Goal: Task Accomplishment & Management: Use online tool/utility

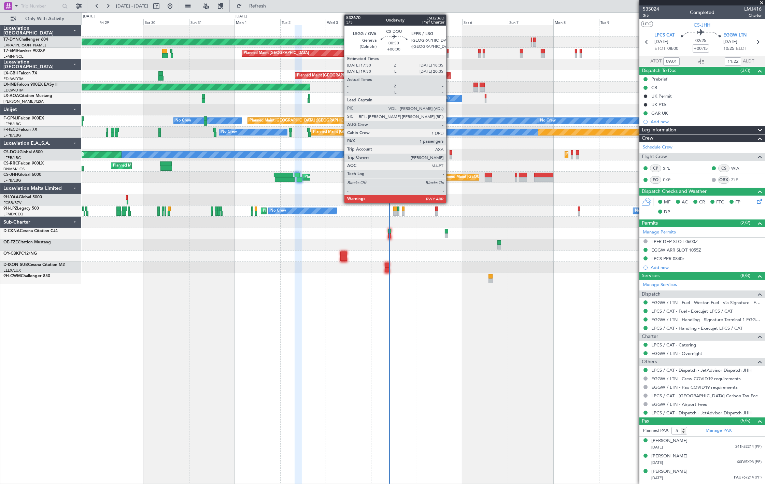
click at [221, 155] on div "Planned Maint [GEOGRAPHIC_DATA] ([GEOGRAPHIC_DATA]) No Crew Planned Maint [GEOG…" at bounding box center [423, 154] width 683 height 11
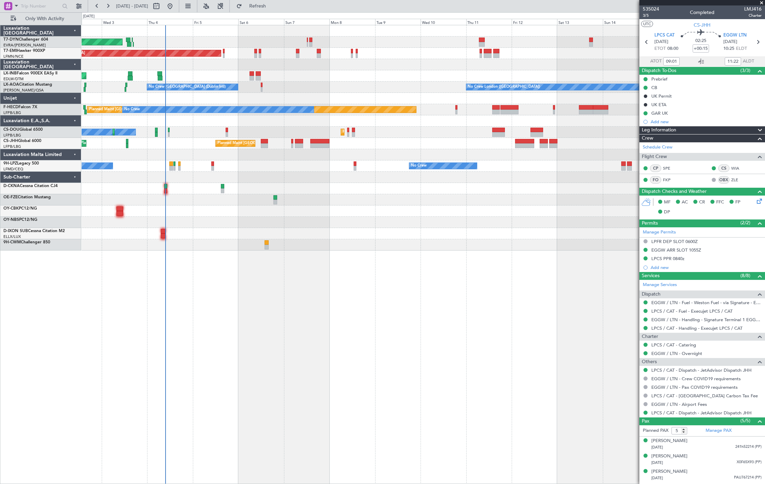
click at [163, 186] on div at bounding box center [423, 188] width 683 height 11
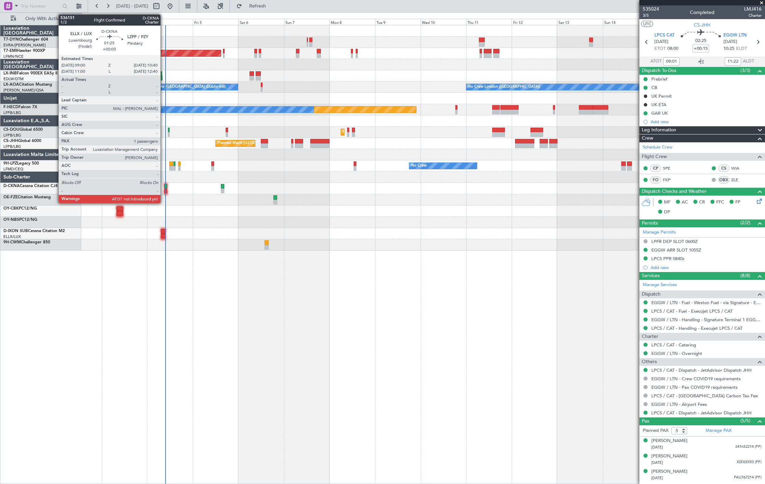
click at [164, 189] on div at bounding box center [165, 190] width 3 height 5
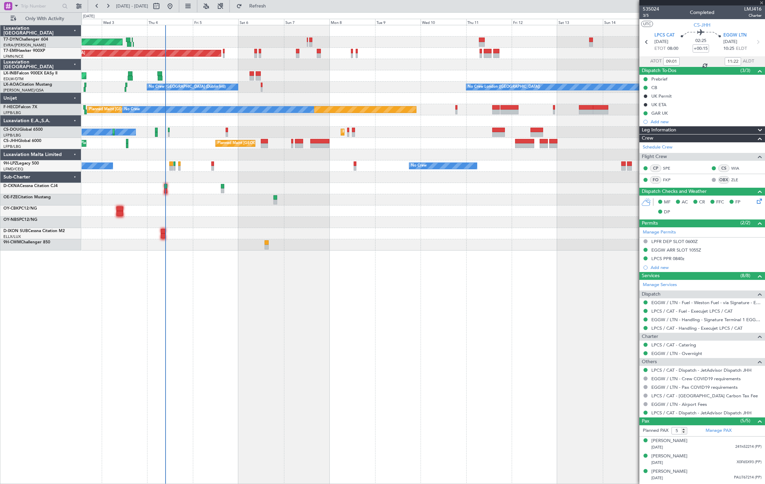
type input "1"
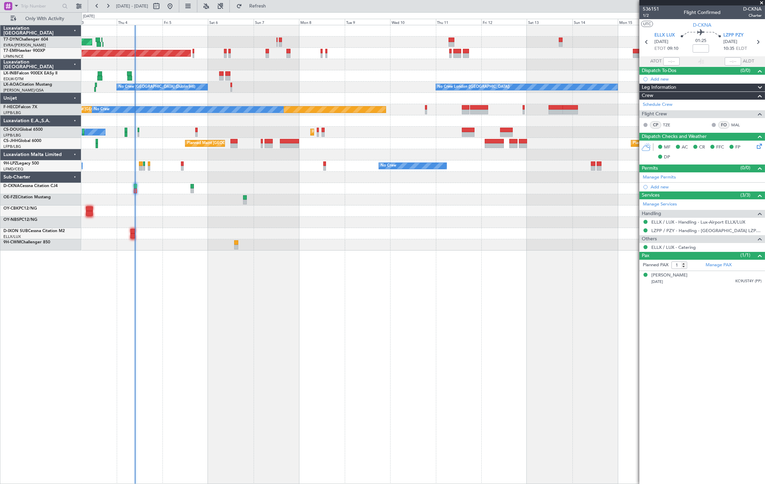
click at [217, 38] on div "AOG Maint Riga (Riga Intl) Planned Maint [GEOGRAPHIC_DATA] Unplanned Maint [GEO…" at bounding box center [423, 137] width 683 height 225
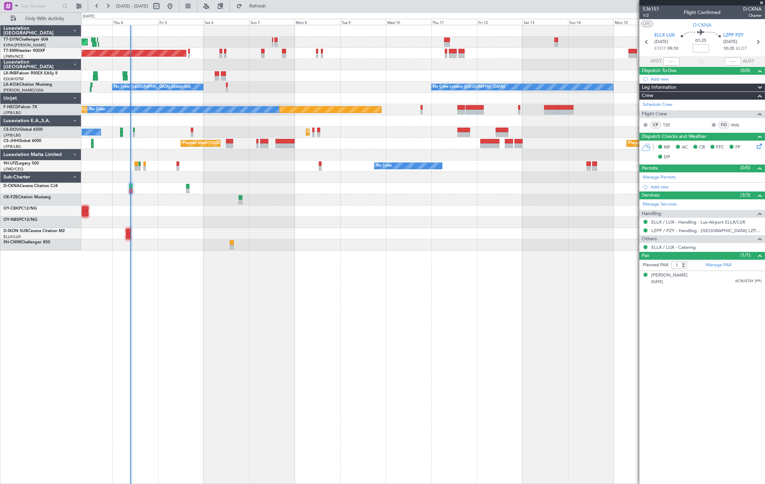
click at [157, 104] on div "AOG Maint Riga (Riga Intl) Planned Maint [GEOGRAPHIC_DATA] Unplanned Maint [GEO…" at bounding box center [423, 137] width 683 height 225
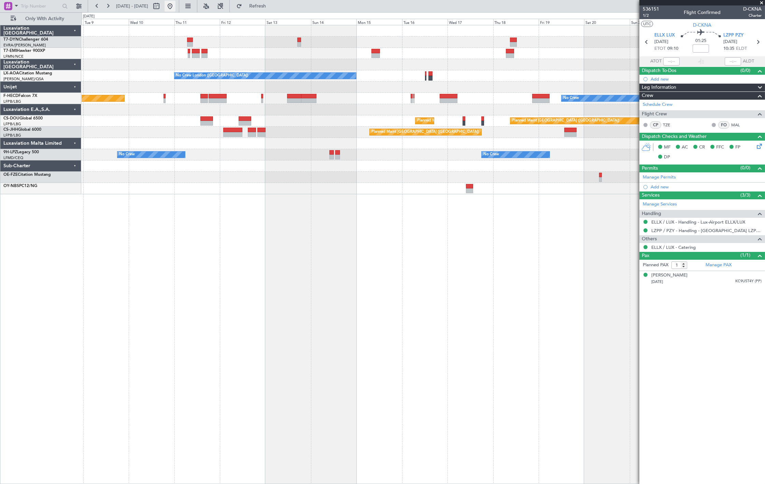
click at [175, 5] on button at bounding box center [170, 6] width 11 height 11
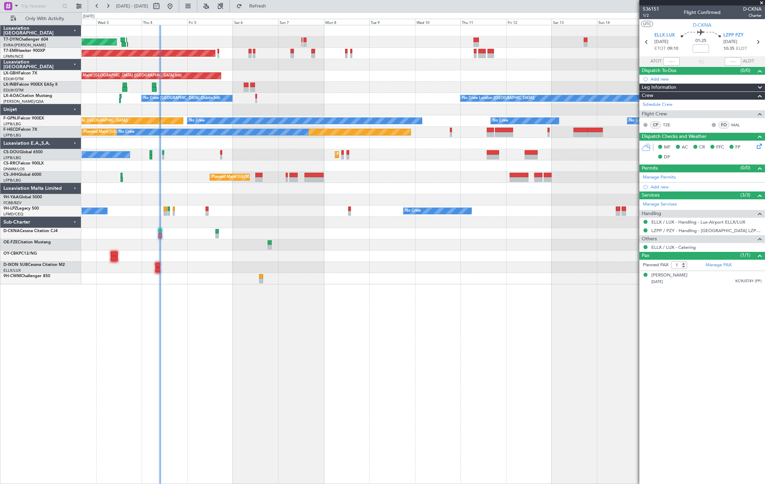
click at [210, 104] on div "AOG Maint Riga (Riga Intl) Planned Maint [GEOGRAPHIC_DATA] Planned Maint [GEOGR…" at bounding box center [423, 154] width 683 height 259
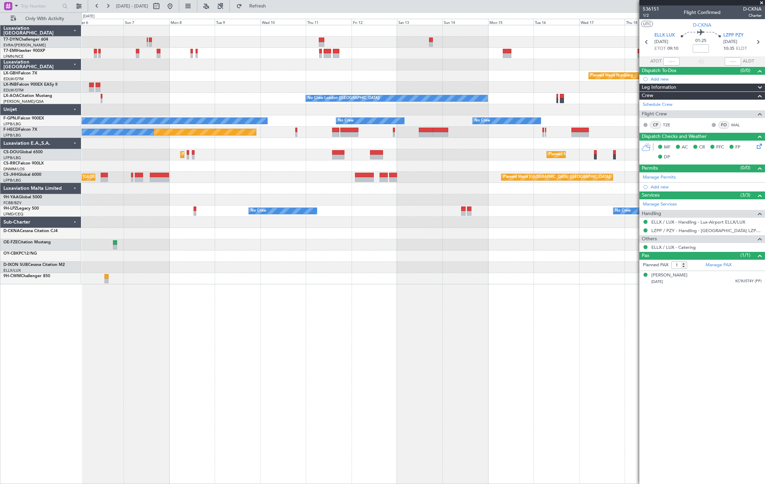
click at [342, 106] on div "AOG Maint Riga (Riga Intl) Planned Maint [GEOGRAPHIC_DATA] Planned Maint Nurnbe…" at bounding box center [423, 154] width 683 height 259
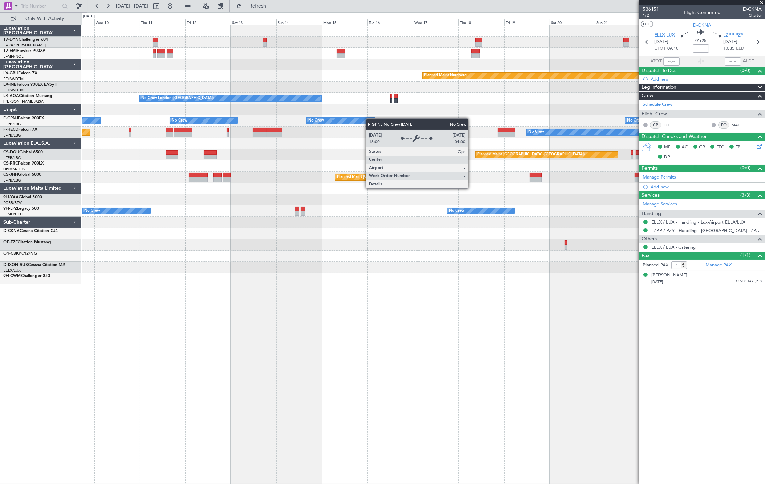
click at [352, 125] on div "Planned Maint Nurnberg No Crew [GEOGRAPHIC_DATA] ([GEOGRAPHIC_DATA]) No Crew Sa…" at bounding box center [423, 154] width 683 height 259
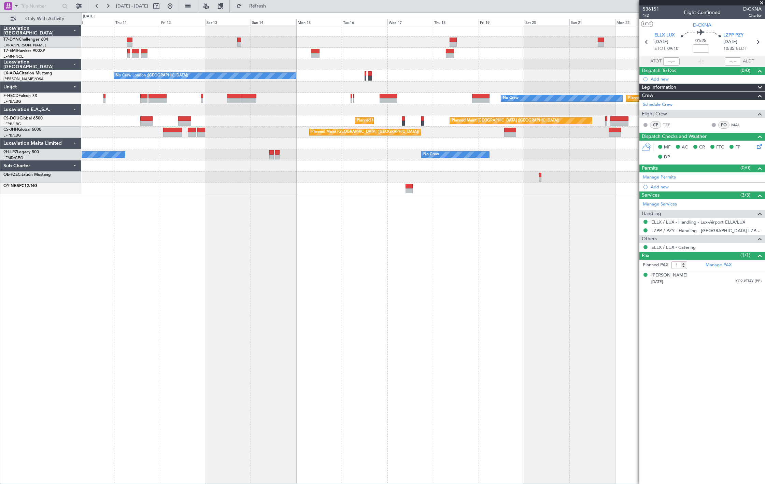
click at [371, 108] on div at bounding box center [423, 109] width 683 height 11
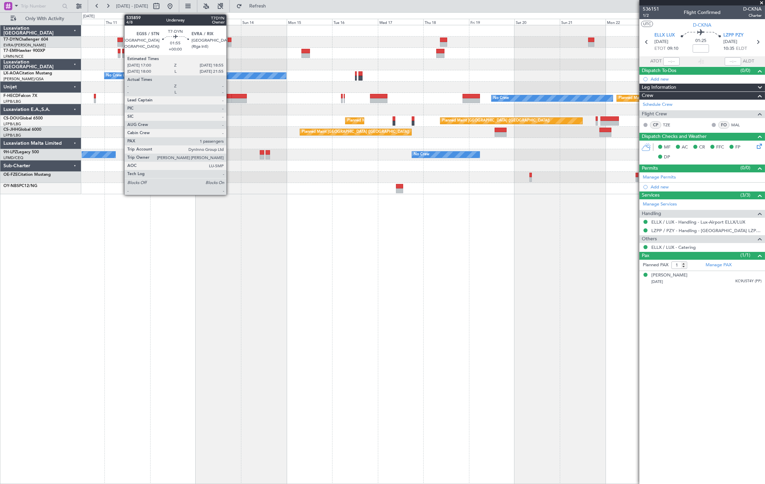
click at [230, 41] on div at bounding box center [230, 40] width 4 height 5
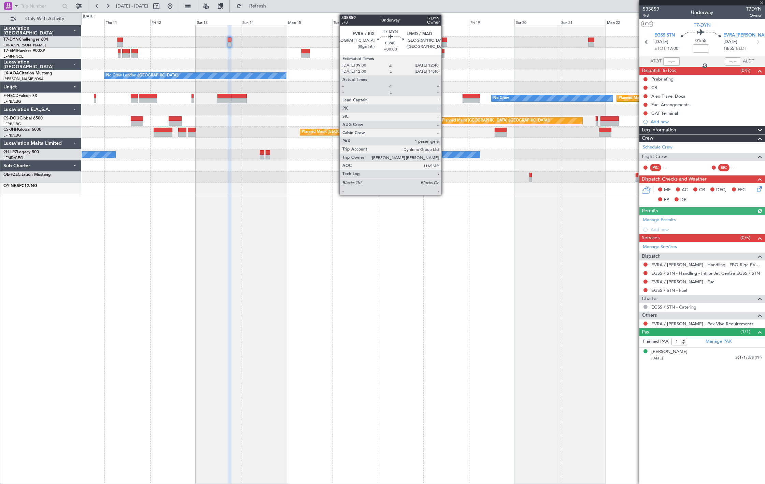
click at [445, 42] on div at bounding box center [443, 44] width 7 height 5
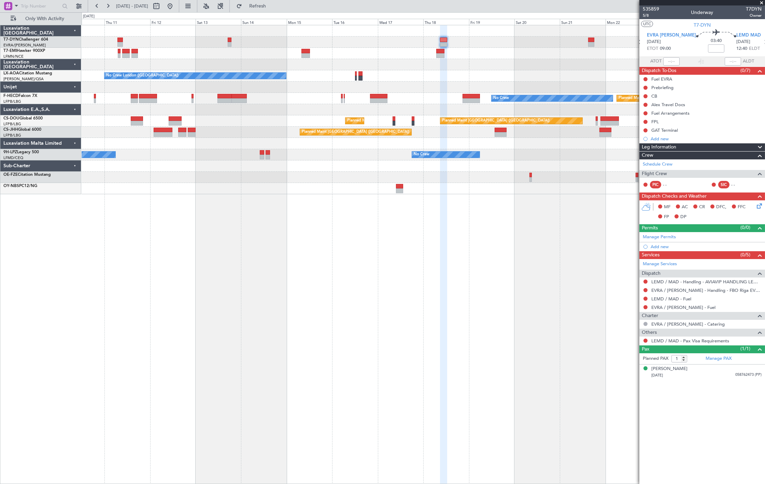
drag, startPoint x: 194, startPoint y: 5, endPoint x: 213, endPoint y: 25, distance: 28.0
click at [175, 5] on button at bounding box center [170, 6] width 11 height 11
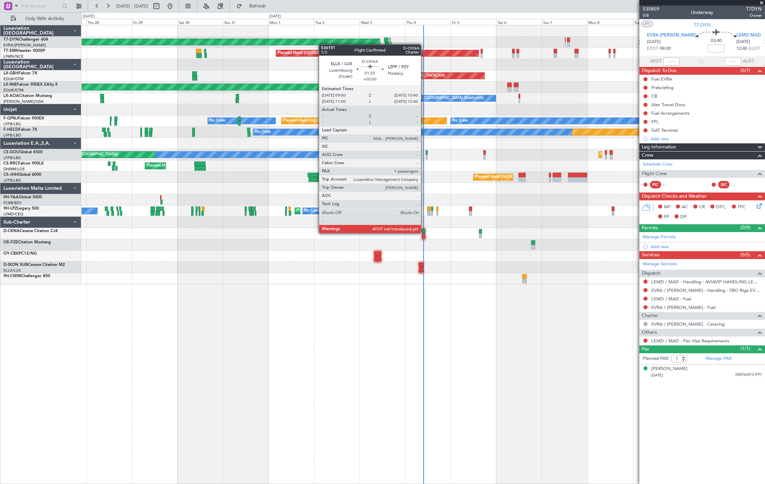
click at [424, 232] on div at bounding box center [423, 231] width 3 height 5
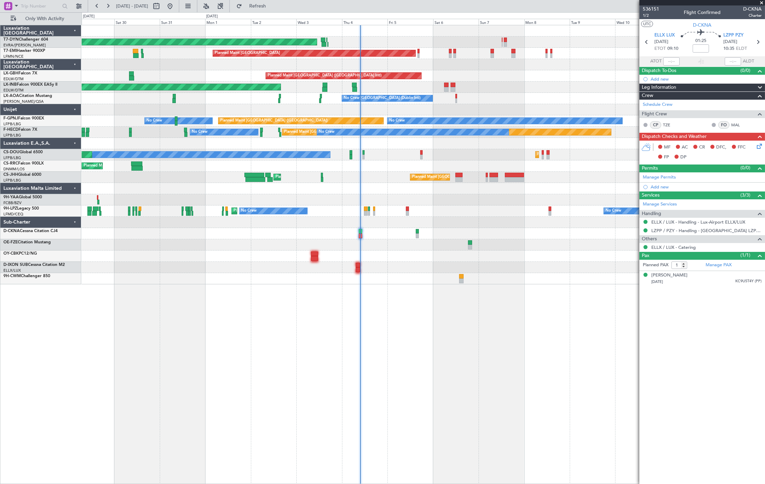
click at [368, 237] on div at bounding box center [423, 233] width 683 height 11
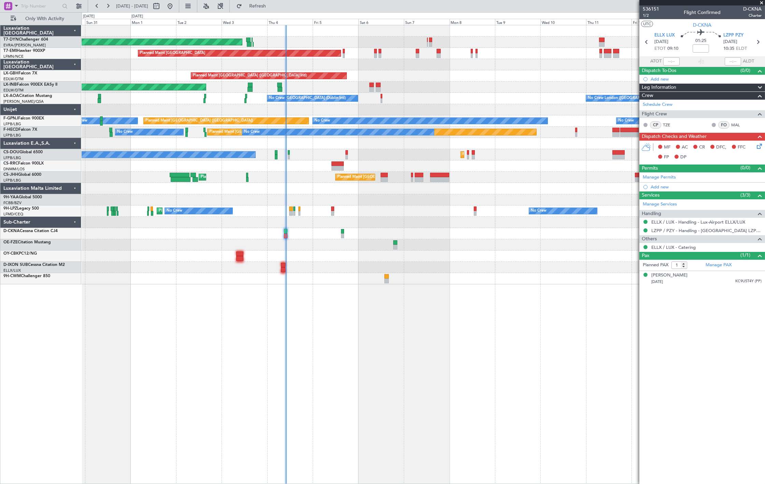
click at [264, 170] on div "AOG Maint Riga (Riga Intl) Planned Maint [GEOGRAPHIC_DATA] Planned Maint [GEOGR…" at bounding box center [423, 154] width 683 height 259
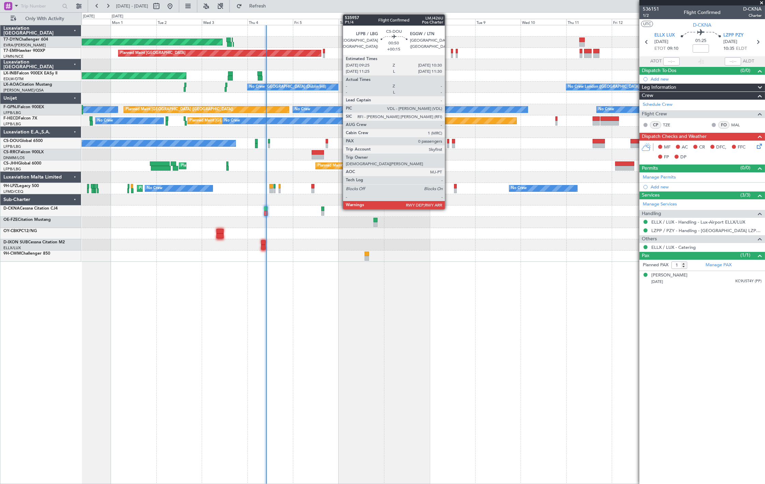
click at [448, 142] on div at bounding box center [448, 141] width 2 height 5
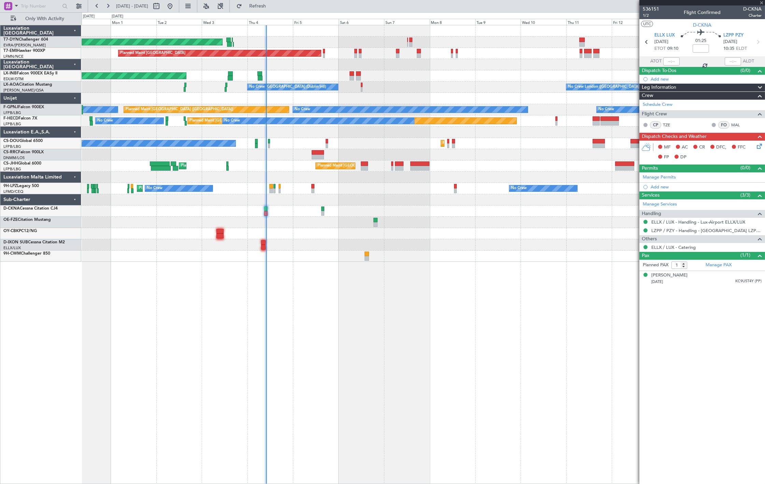
type input "+00:15"
type input "0"
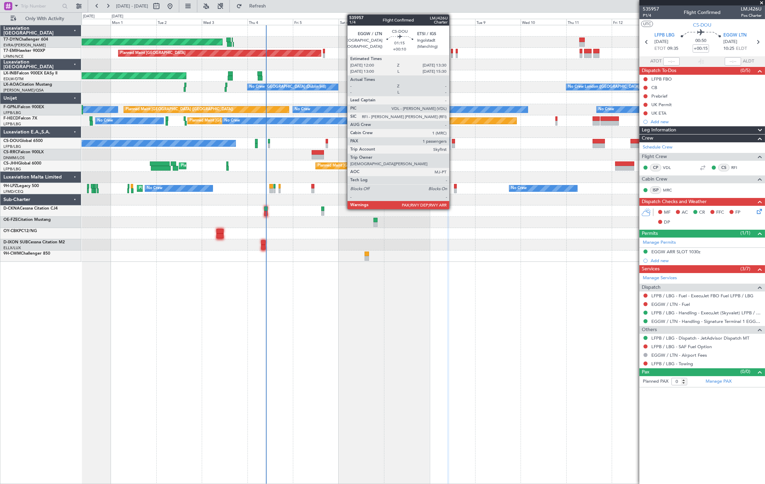
click at [453, 142] on div at bounding box center [453, 141] width 3 height 5
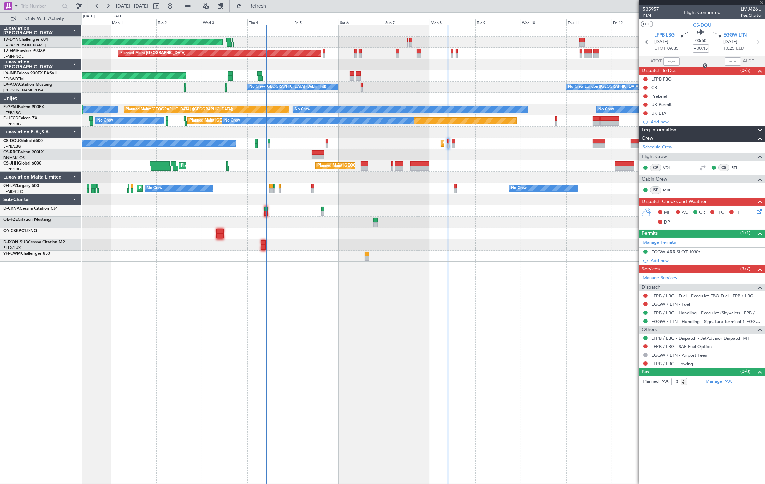
type input "+00:10"
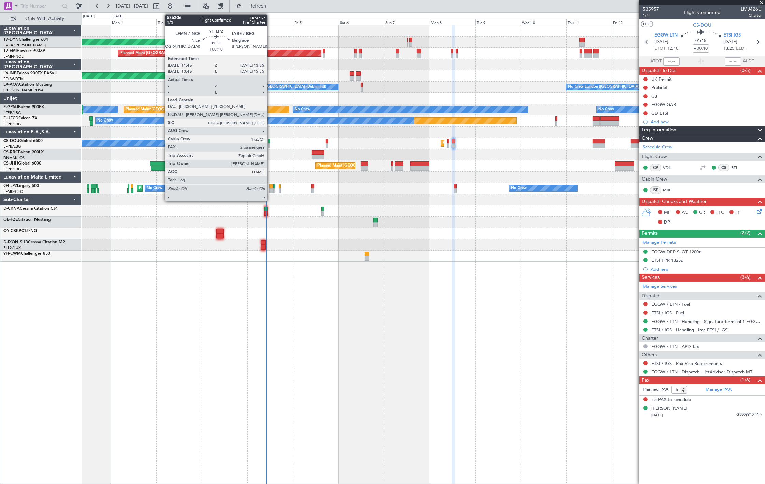
click at [270, 186] on div at bounding box center [271, 186] width 4 height 5
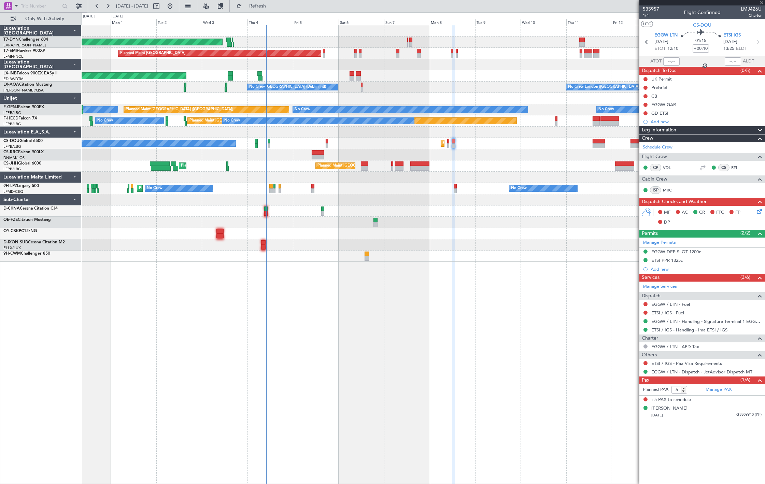
type input "2"
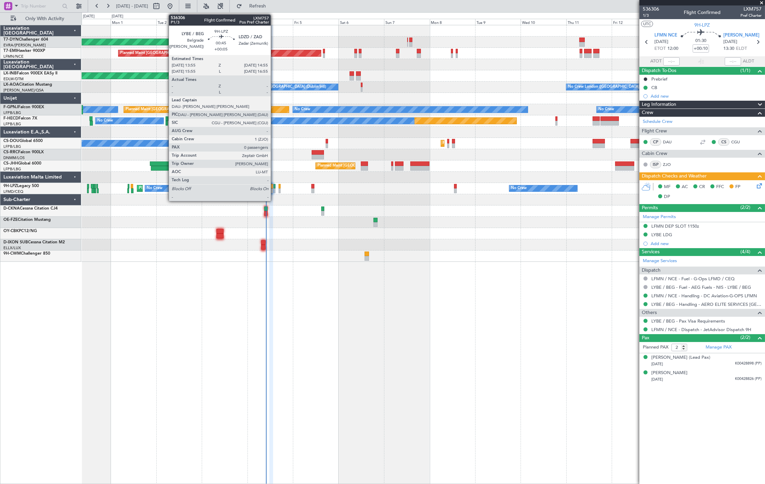
click at [274, 189] on div at bounding box center [274, 190] width 2 height 5
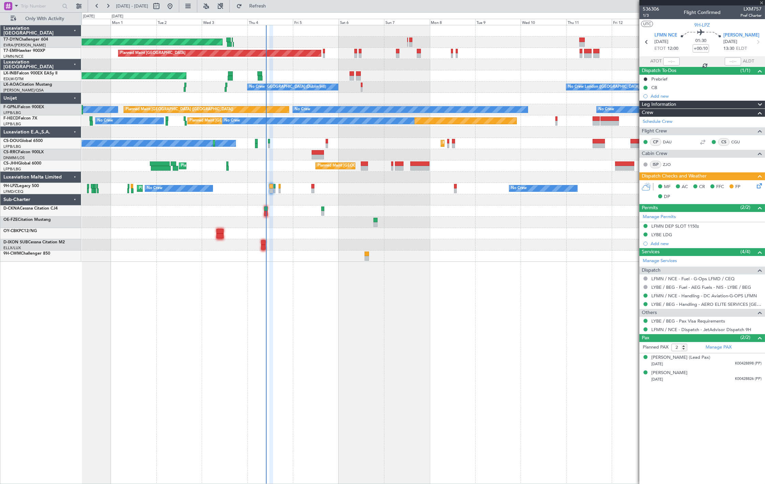
type input "+00:05"
type input "0"
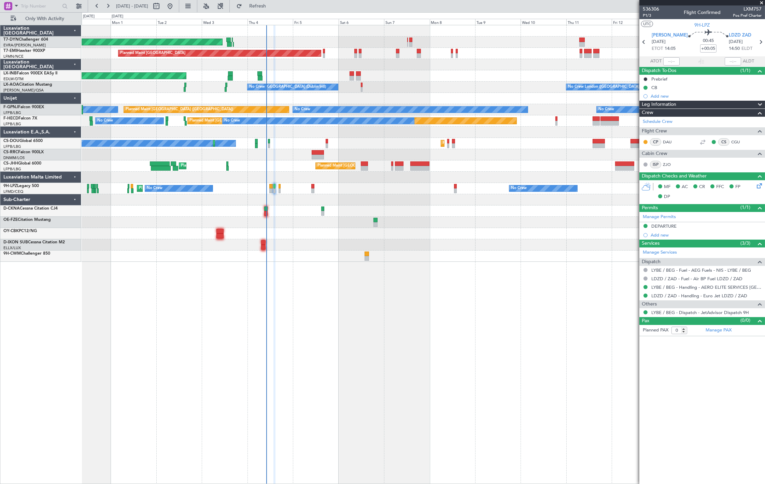
click at [285, 110] on div "Planned Maint [GEOGRAPHIC_DATA] ([GEOGRAPHIC_DATA]) No Crew No Crew No Crew No …" at bounding box center [423, 109] width 683 height 11
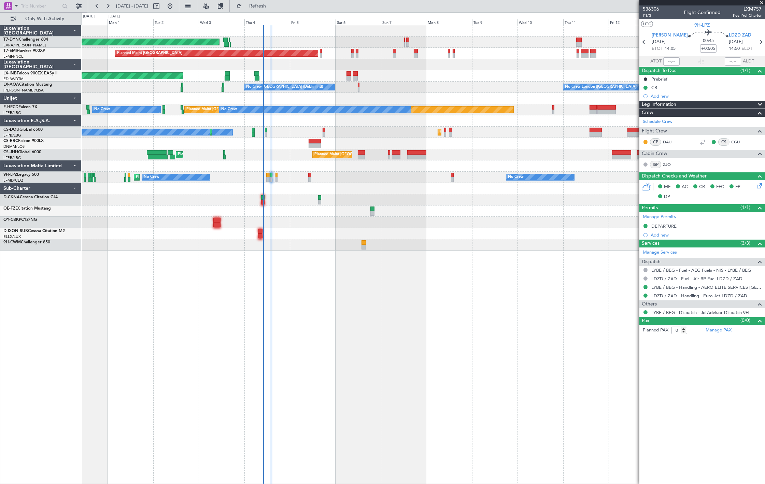
click at [254, 202] on div at bounding box center [423, 199] width 683 height 11
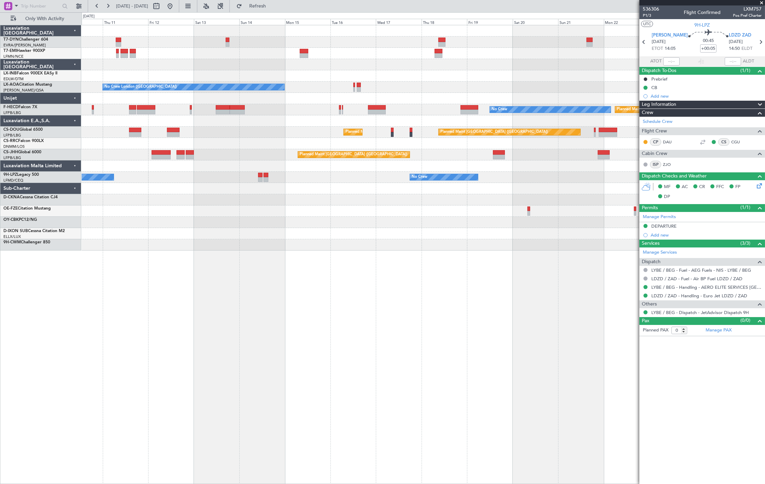
click at [158, 232] on div "No Crew London ([GEOGRAPHIC_DATA]) No Crew Sabadell No Crew Planned Maint [GEOG…" at bounding box center [423, 137] width 683 height 225
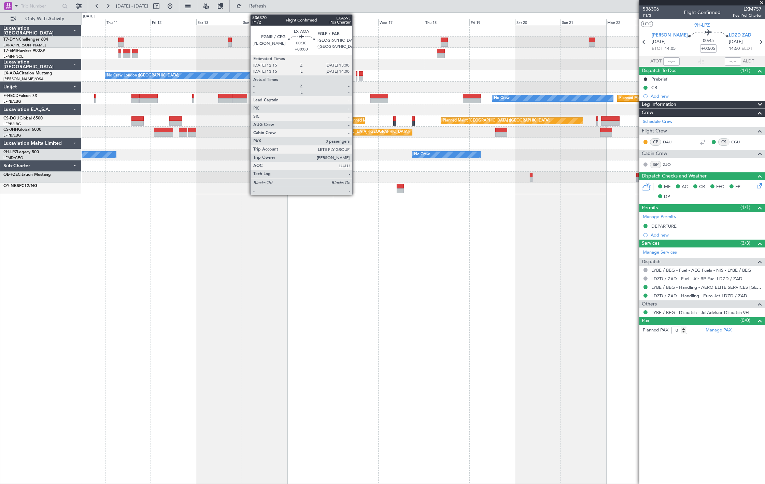
click at [356, 76] on div at bounding box center [357, 78] width 2 height 5
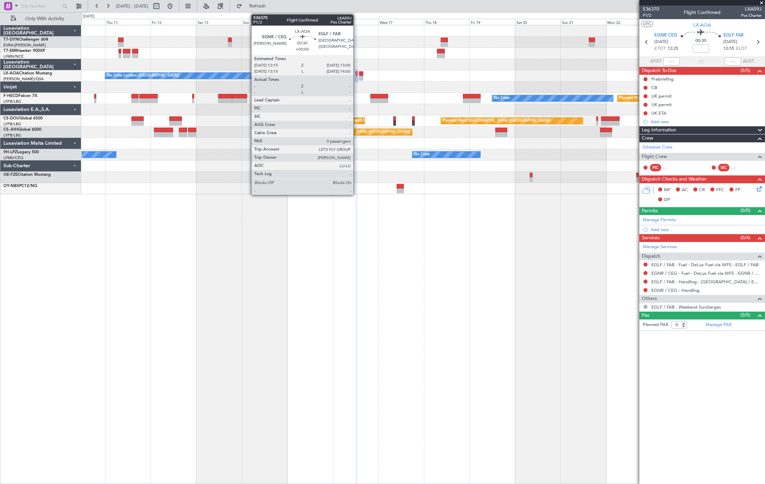
click at [357, 74] on div at bounding box center [357, 73] width 2 height 5
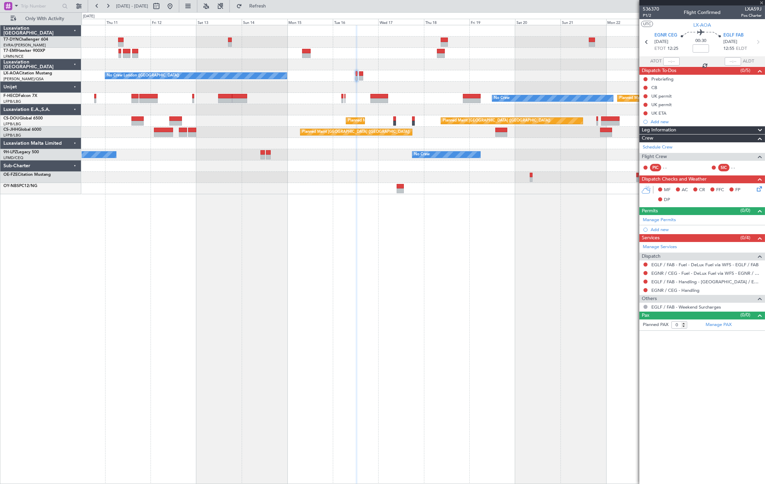
click at [360, 77] on div at bounding box center [361, 78] width 4 height 5
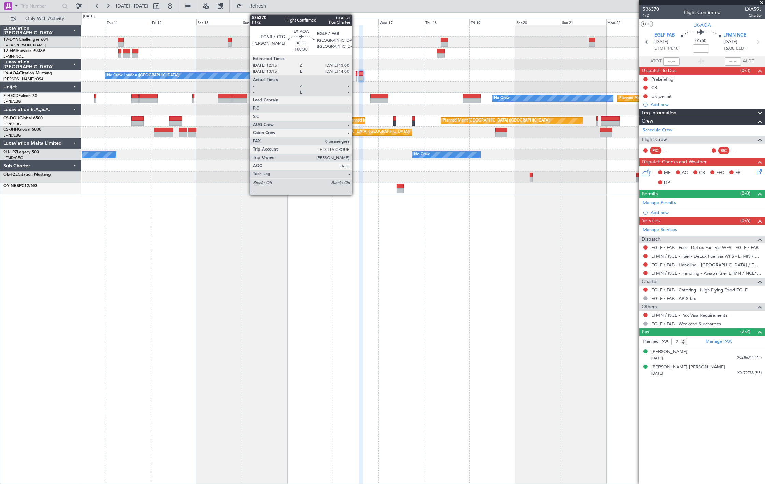
click at [356, 75] on div at bounding box center [357, 73] width 2 height 5
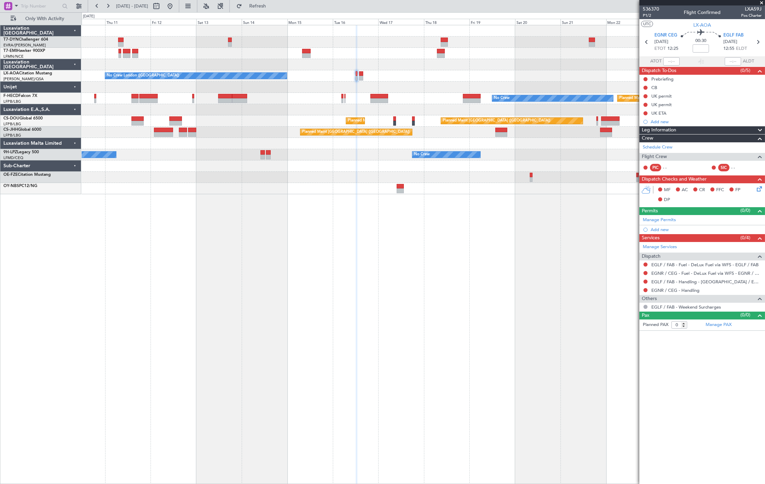
drag, startPoint x: 285, startPoint y: 7, endPoint x: 288, endPoint y: 14, distance: 7.6
click at [272, 8] on span "Refresh" at bounding box center [257, 6] width 29 height 5
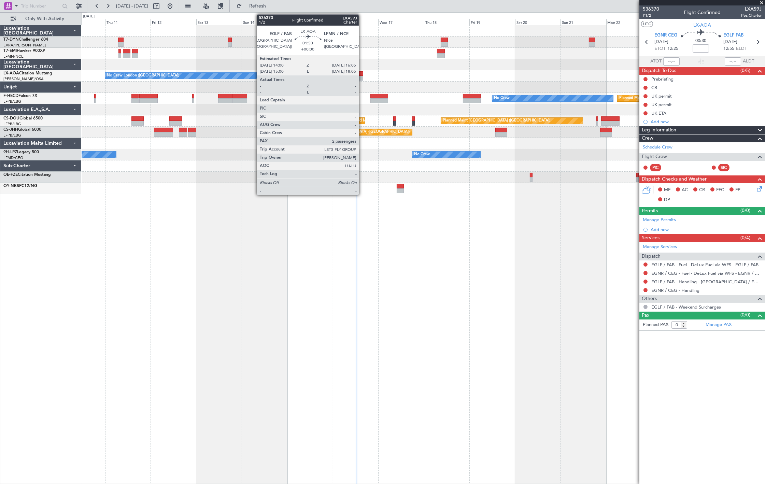
click at [362, 74] on div at bounding box center [361, 73] width 4 height 5
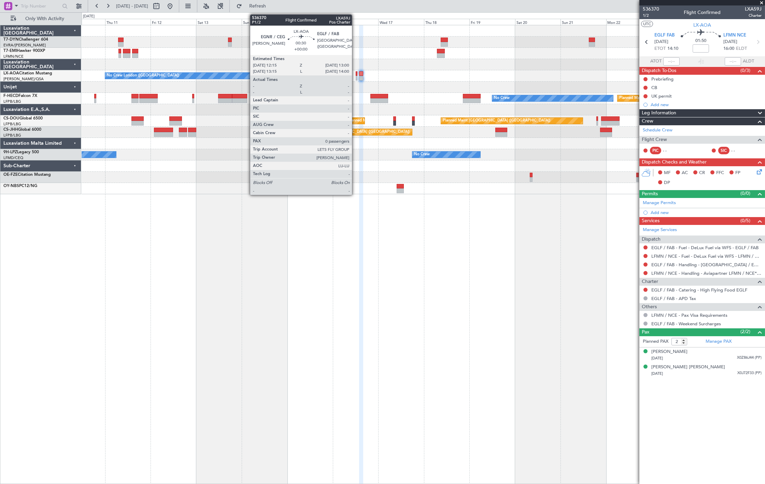
click at [356, 76] on div at bounding box center [357, 78] width 2 height 5
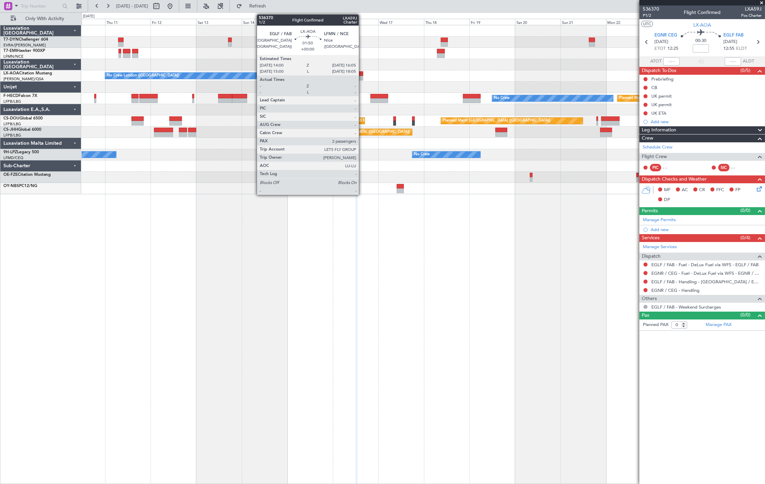
click at [362, 75] on div at bounding box center [361, 73] width 4 height 5
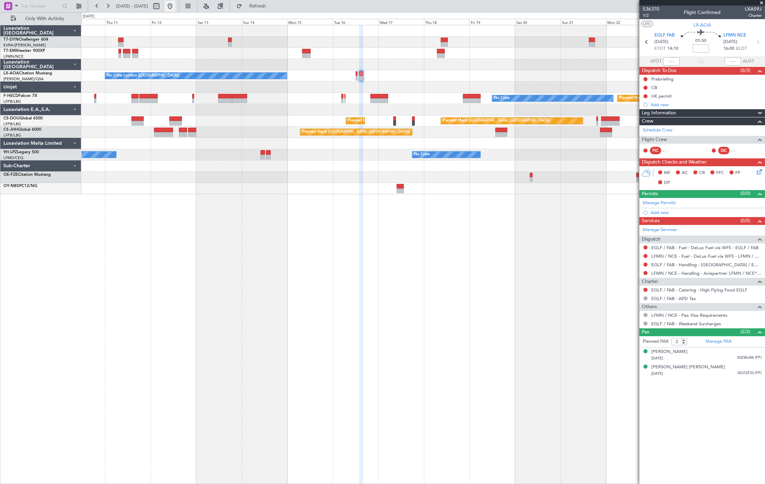
click at [175, 4] on button at bounding box center [170, 6] width 11 height 11
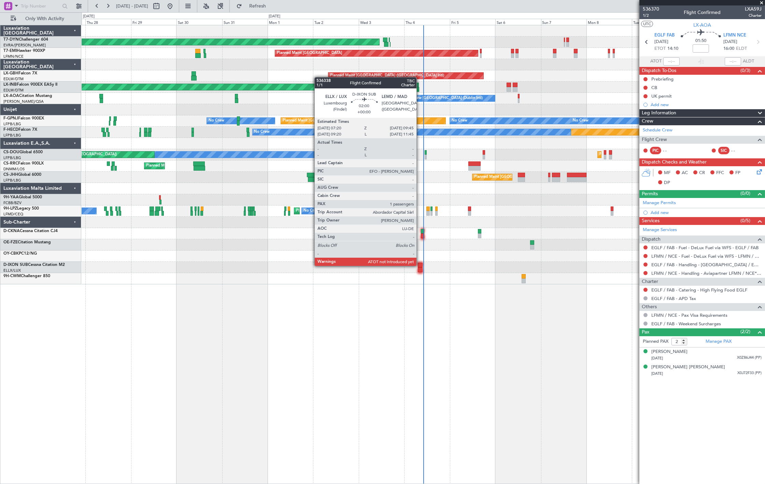
click at [420, 265] on div at bounding box center [420, 265] width 5 height 5
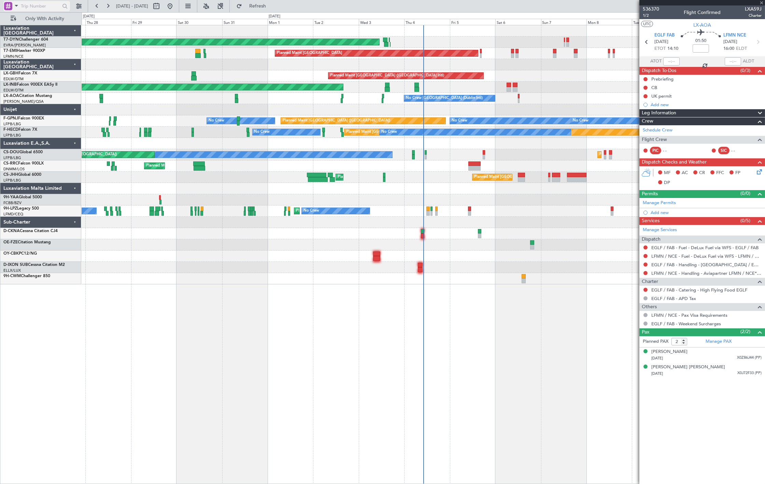
type input "1"
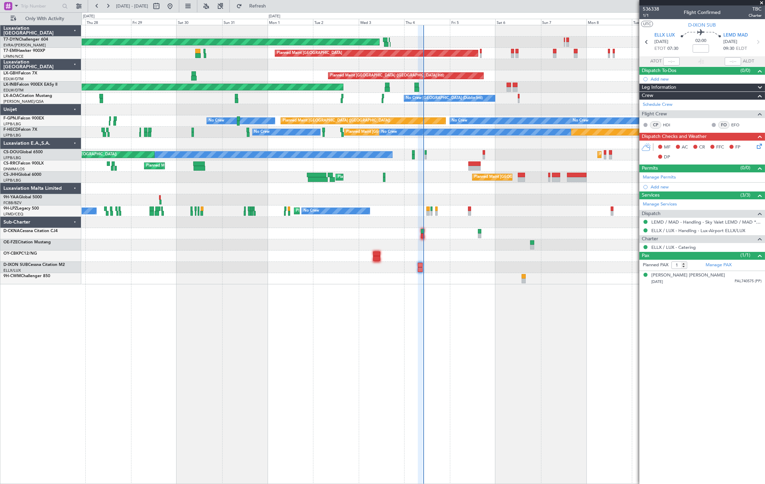
click at [234, 191] on div "AOG Maint Riga (Riga Intl) Planned Maint [GEOGRAPHIC_DATA] Planned Maint [GEOGR…" at bounding box center [423, 154] width 683 height 259
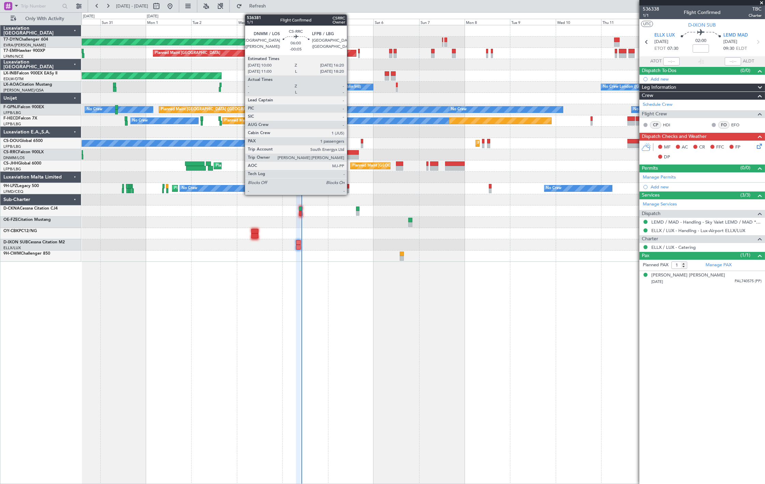
click at [350, 155] on div at bounding box center [352, 157] width 12 height 5
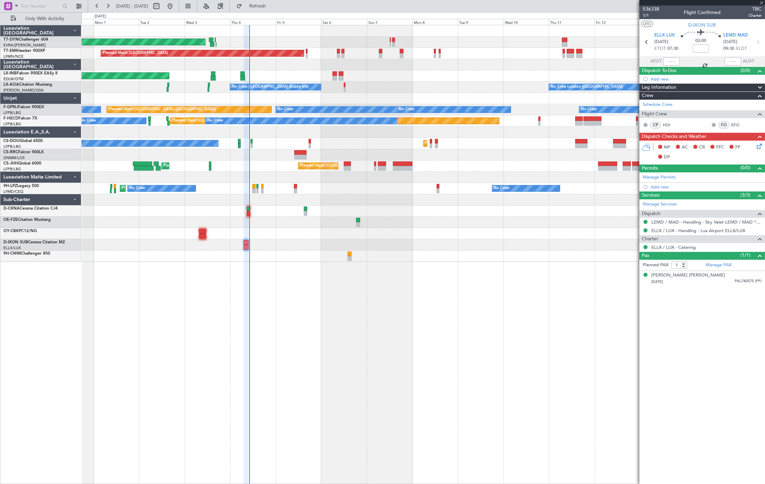
click at [262, 223] on div at bounding box center [423, 222] width 683 height 11
type input "-00:05"
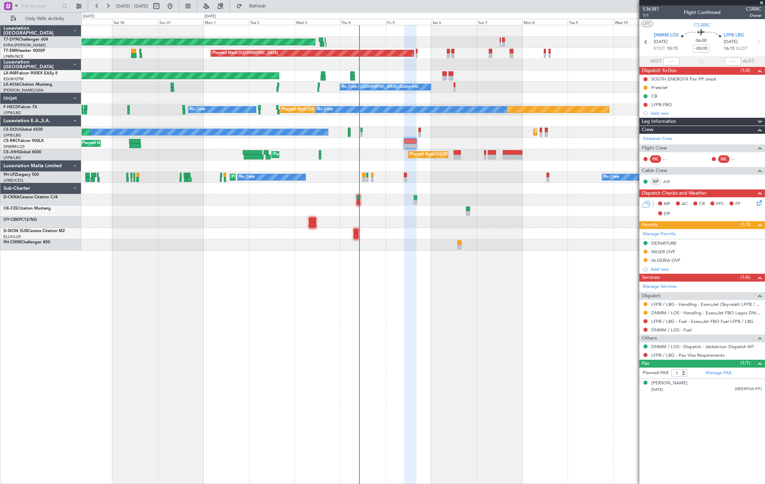
click at [346, 147] on div "Planned Maint [GEOGRAPHIC_DATA] ([GEOGRAPHIC_DATA]) Planned Maint [GEOGRAPHIC_D…" at bounding box center [423, 143] width 683 height 11
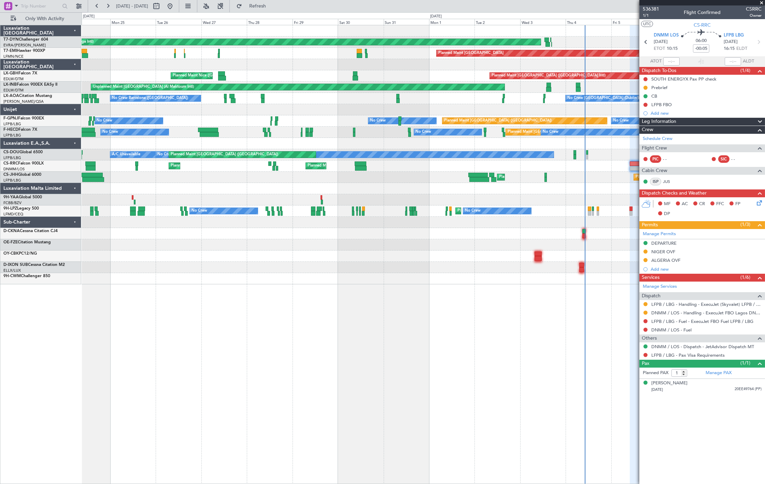
click at [390, 181] on div "AOG Maint Riga (Riga Intl) Planned Maint [GEOGRAPHIC_DATA]-[GEOGRAPHIC_DATA] Pl…" at bounding box center [423, 154] width 683 height 259
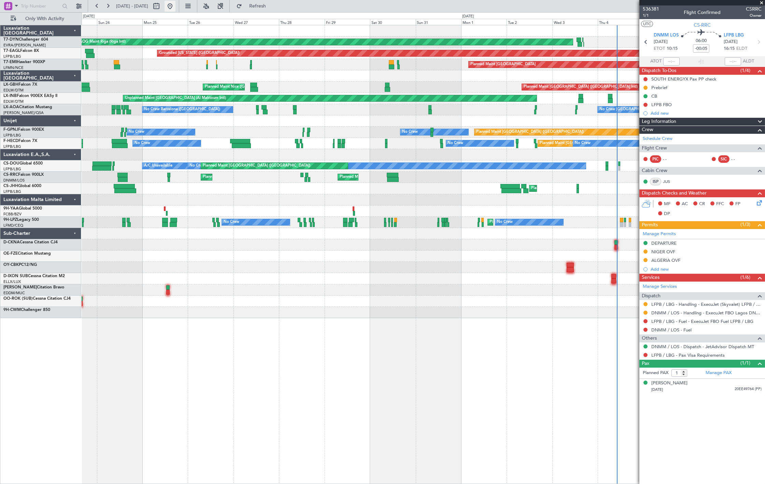
click at [179, 10] on fb-range-datepicker "[DATE] - [DATE]" at bounding box center [133, 6] width 91 height 12
click at [175, 9] on button at bounding box center [170, 6] width 11 height 11
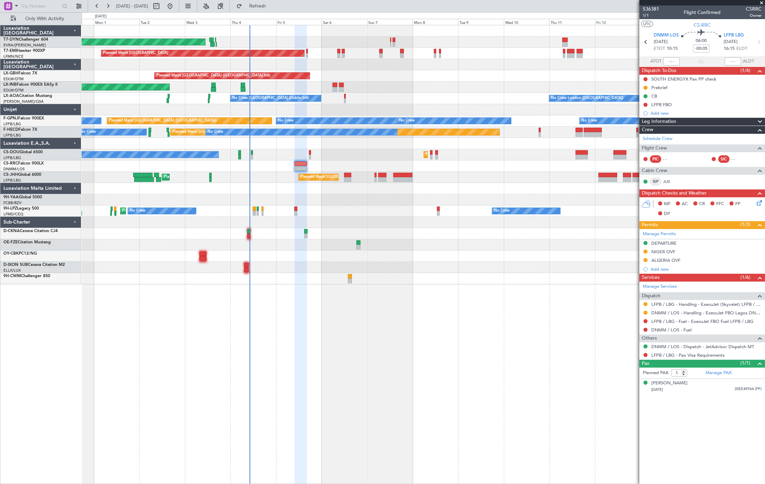
click at [247, 194] on div at bounding box center [423, 199] width 683 height 11
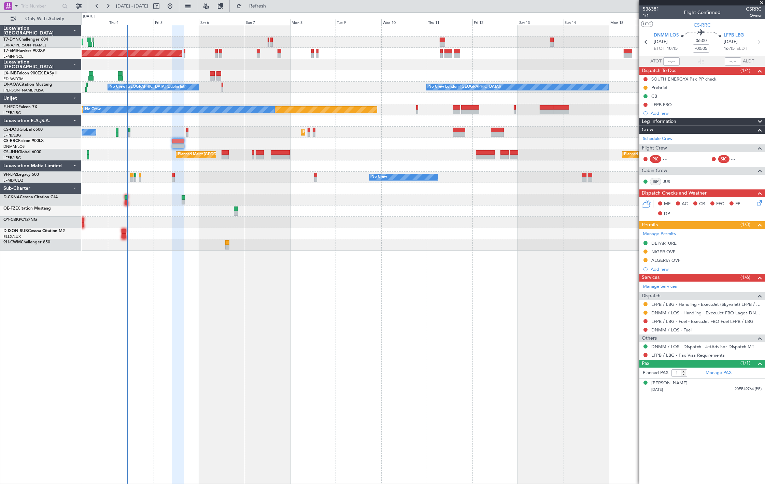
click at [263, 125] on div "AOG Maint Riga (Riga Intl) Planned Maint [GEOGRAPHIC_DATA] Unplanned Maint [GEO…" at bounding box center [423, 137] width 683 height 225
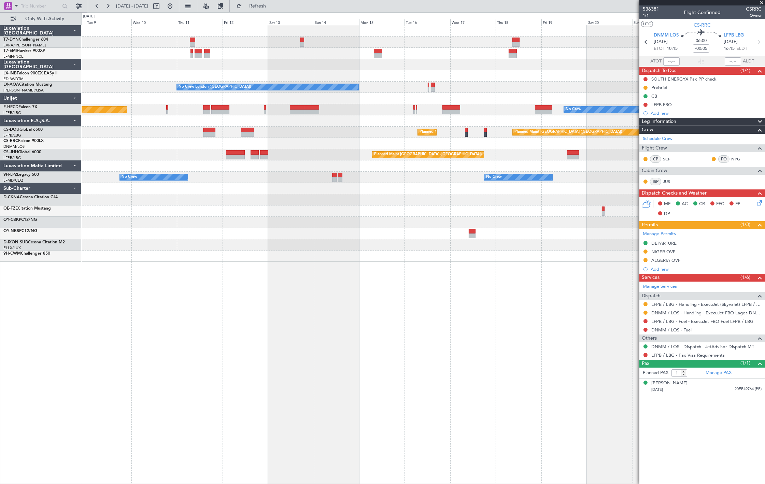
click at [330, 57] on div "Planned Maint [GEOGRAPHIC_DATA]" at bounding box center [423, 53] width 683 height 11
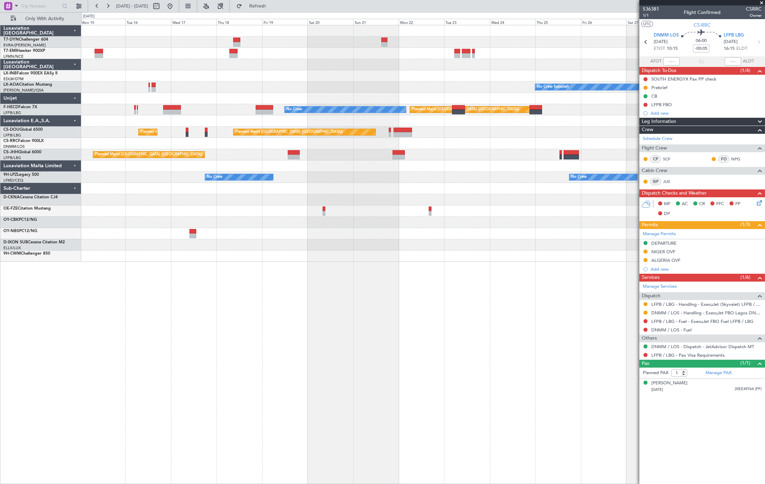
click at [224, 73] on div "No Crew Sabadell No Crew [GEOGRAPHIC_DATA] ([GEOGRAPHIC_DATA]) No Crew Planned …" at bounding box center [423, 143] width 683 height 237
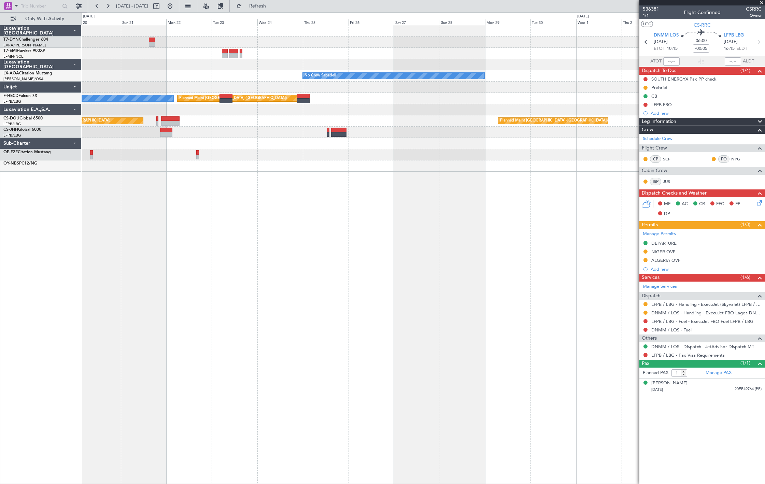
click at [240, 80] on div "No Crew Sabadell No Crew Planned Maint [GEOGRAPHIC_DATA] ([GEOGRAPHIC_DATA]) Pl…" at bounding box center [423, 98] width 683 height 146
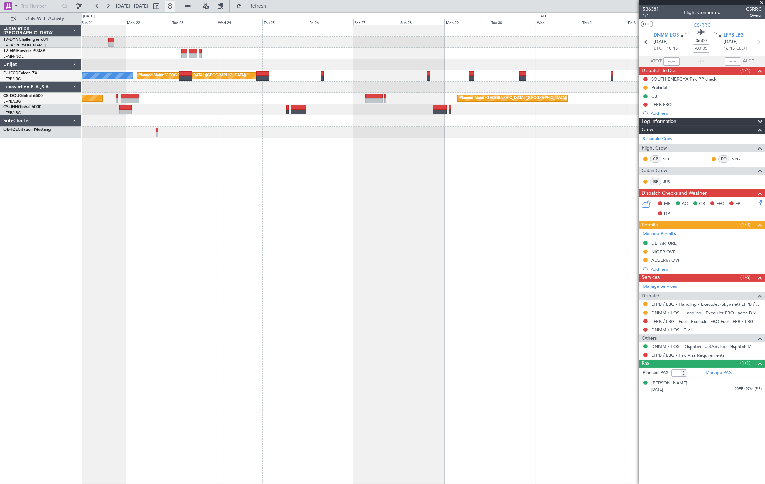
click at [175, 7] on button at bounding box center [170, 6] width 11 height 11
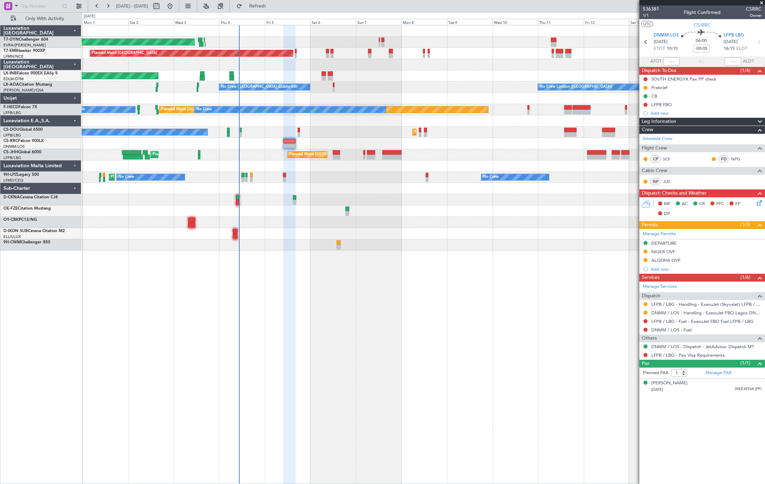
click at [297, 135] on div "Planned Maint [GEOGRAPHIC_DATA] ([GEOGRAPHIC_DATA]) No Crew Planned Maint [GEOG…" at bounding box center [423, 132] width 683 height 11
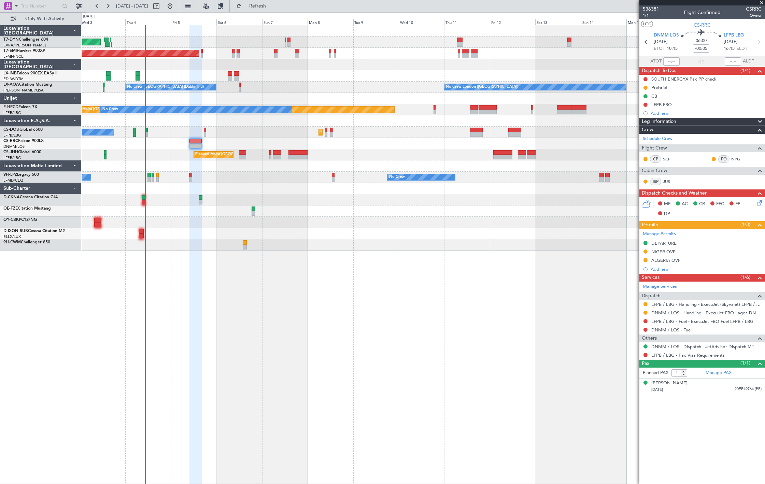
click at [210, 130] on div "Planned Maint [GEOGRAPHIC_DATA] ([GEOGRAPHIC_DATA]) No Crew Planned Maint [GEOG…" at bounding box center [423, 132] width 683 height 11
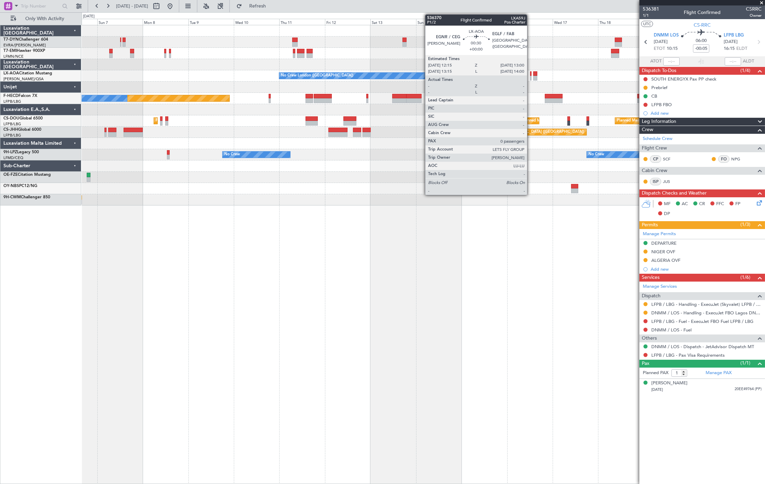
click at [530, 75] on div at bounding box center [531, 73] width 2 height 5
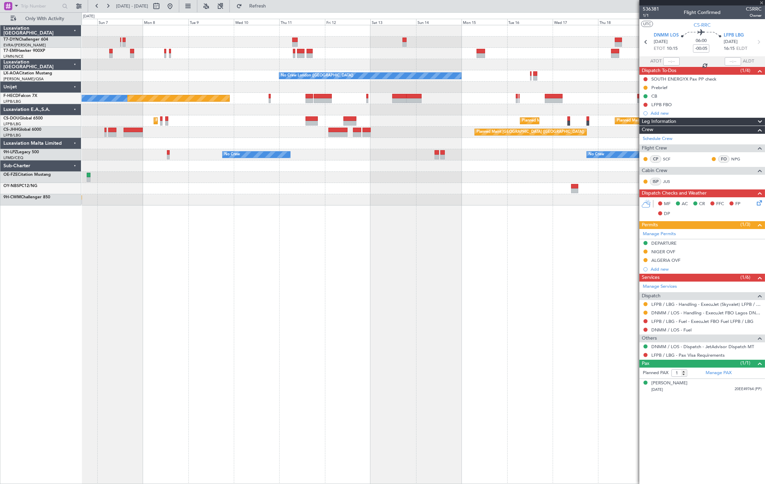
type input "0"
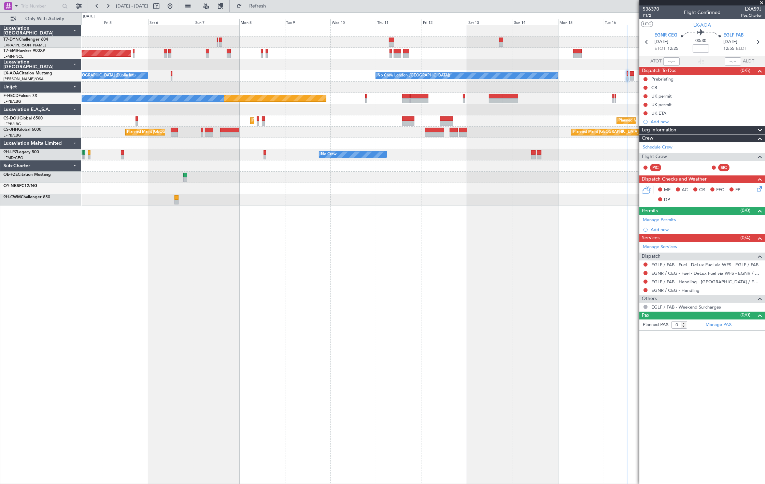
click at [299, 81] on div "No Crew London (Farnborough) No Crew Dublin (Dublin Intl)" at bounding box center [423, 75] width 683 height 11
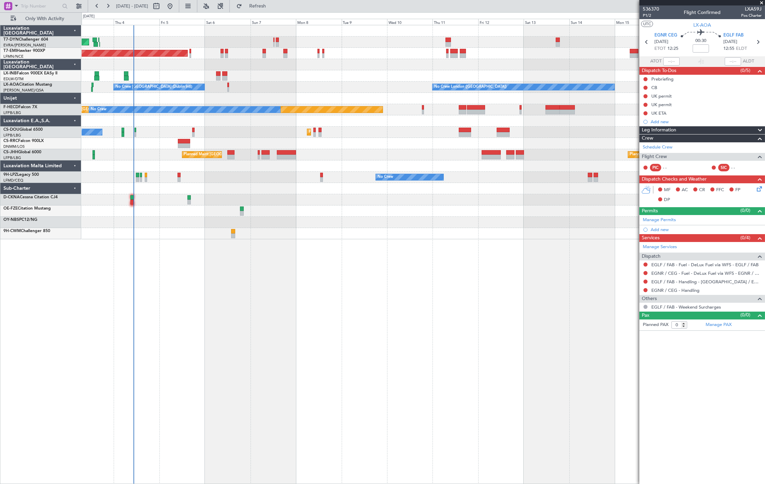
click at [231, 93] on div at bounding box center [423, 98] width 683 height 11
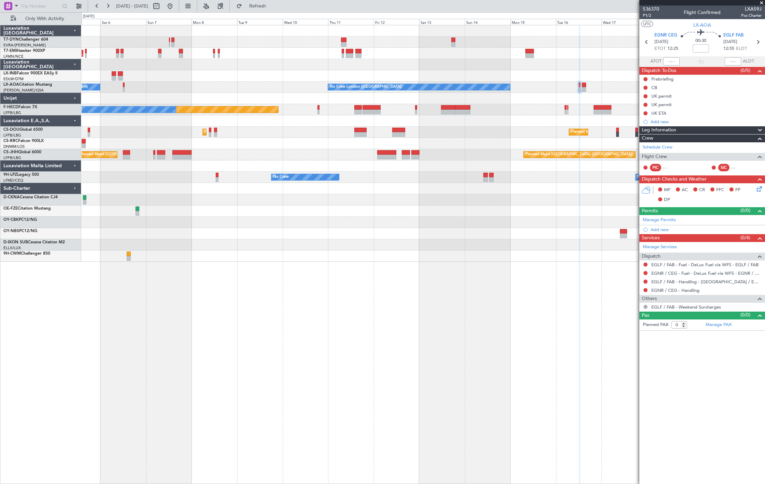
click at [344, 91] on div "No Crew London (Farnborough) No Crew Dublin (Dublin Intl)" at bounding box center [423, 87] width 683 height 11
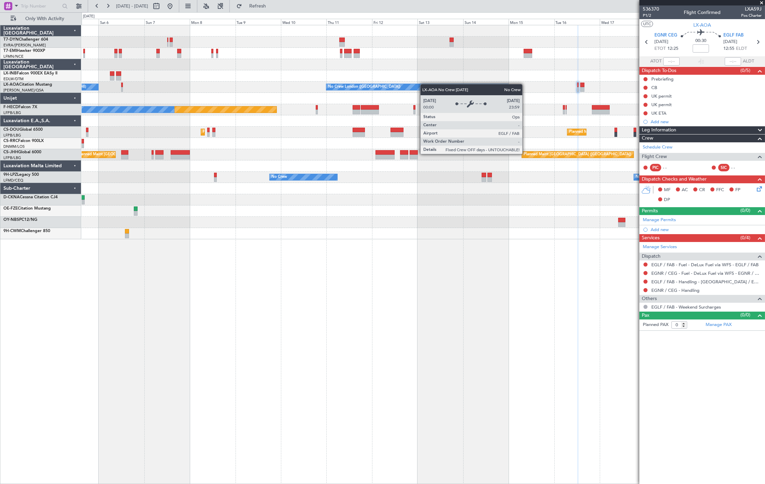
click at [323, 90] on div "No Crew London (Farnborough) No Crew Dublin (Dublin Intl)" at bounding box center [423, 87] width 683 height 11
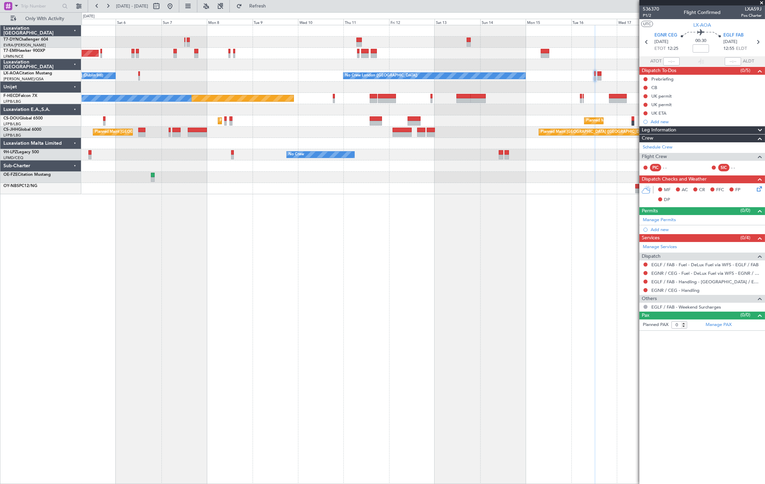
click at [455, 127] on div "AOG Maint Riga (Riga Intl) Planned Maint Zurich No Crew London (Farnborough) No…" at bounding box center [423, 109] width 683 height 169
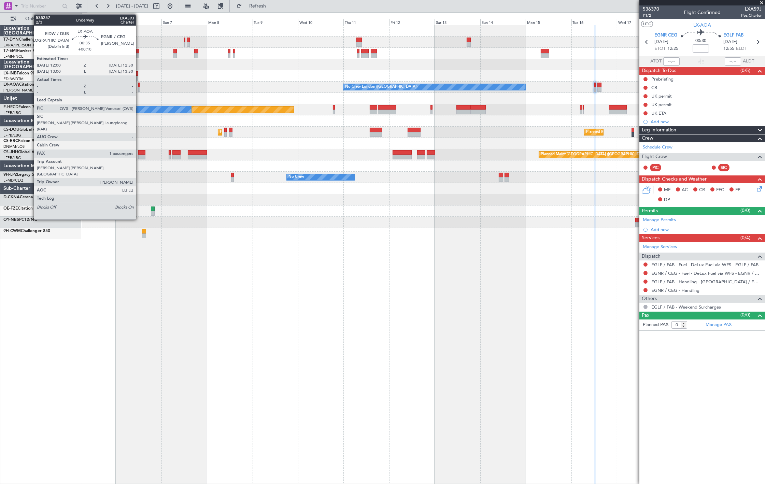
click at [139, 85] on div at bounding box center [139, 85] width 2 height 5
type input "+00:10"
type input "1"
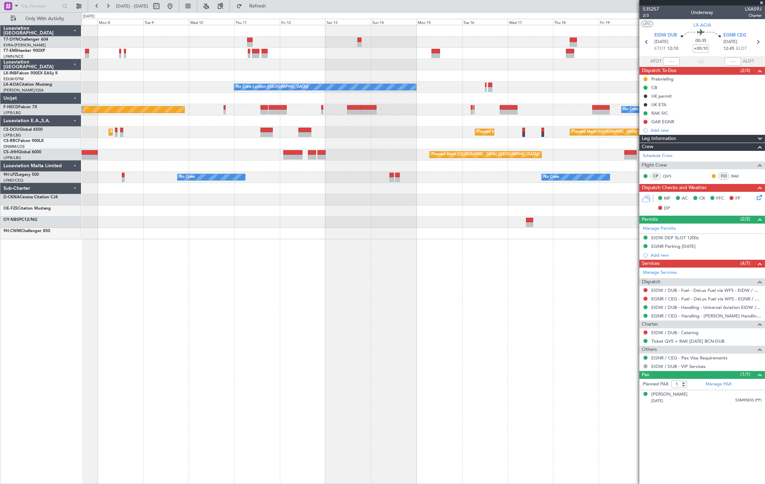
click at [438, 230] on div "Planned Maint Zurich No Crew London (Farnborough) No Crew Dublin (Dublin Intl) …" at bounding box center [423, 132] width 683 height 214
click at [475, 149] on div "Planned Maint Zurich No Crew London (Farnborough) No Crew Dublin (Dublin Intl) …" at bounding box center [423, 132] width 683 height 214
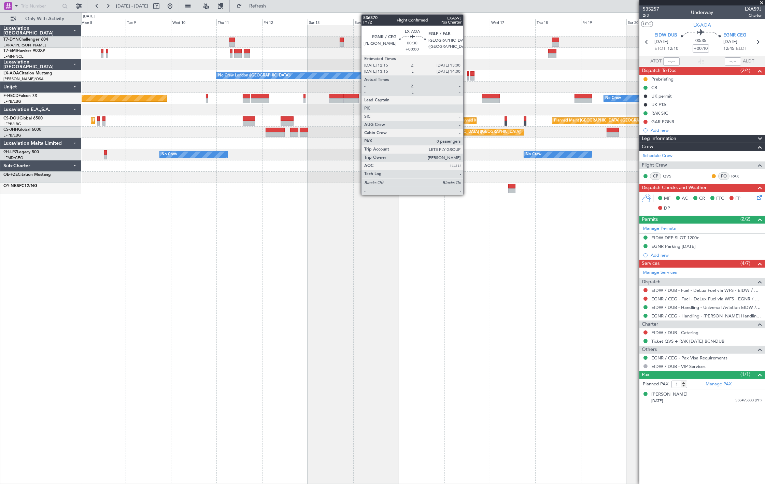
click at [467, 77] on div at bounding box center [468, 78] width 2 height 5
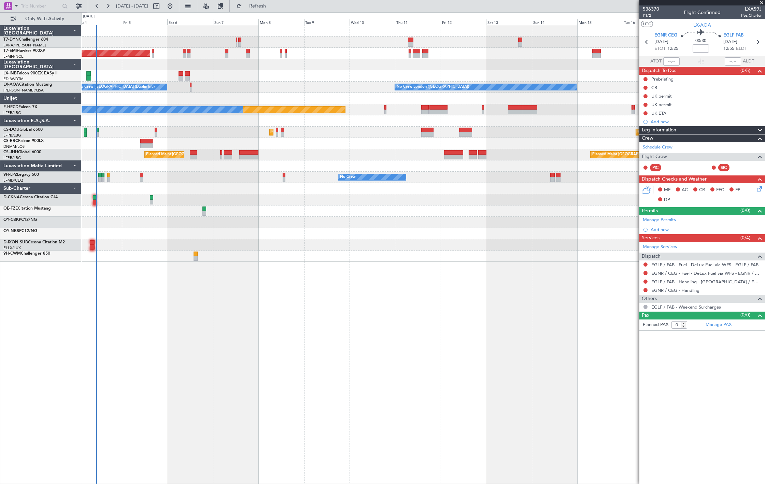
click at [196, 91] on div "No Crew London (Farnborough) No Crew Dublin (Dublin Intl)" at bounding box center [423, 87] width 683 height 11
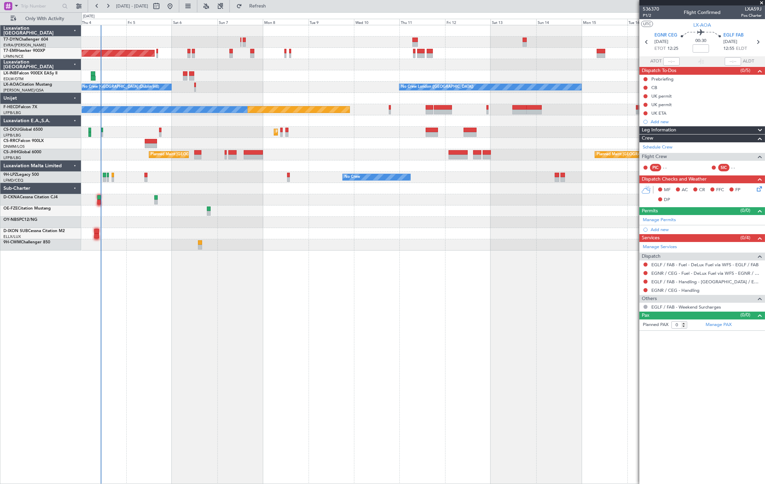
click at [45, 97] on div "AOG Maint Riga (Riga Intl) Planned Maint Zurich Unplanned Maint Dubai (Al Makto…" at bounding box center [382, 248] width 765 height 472
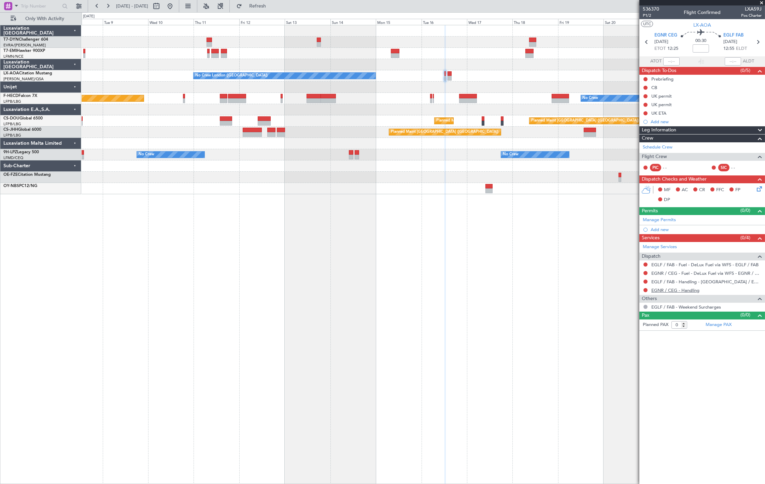
click at [679, 292] on link "EGNR / CEG - Handling" at bounding box center [675, 290] width 48 height 6
click at [272, 4] on span "Refresh" at bounding box center [257, 6] width 29 height 5
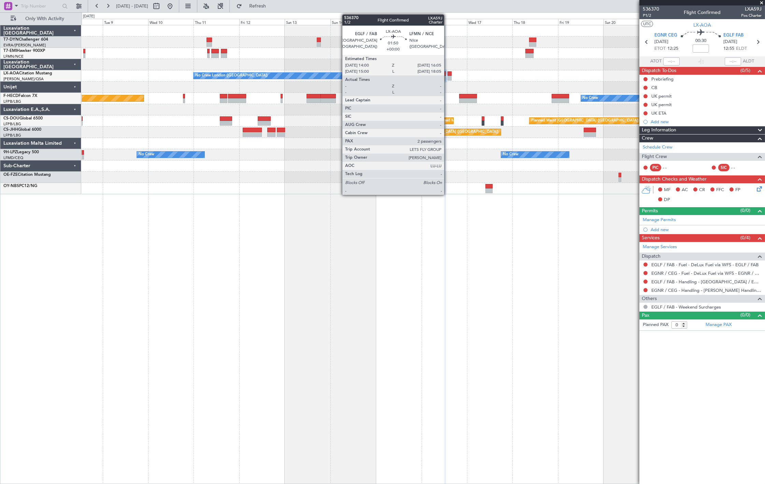
click at [448, 77] on div at bounding box center [450, 78] width 4 height 5
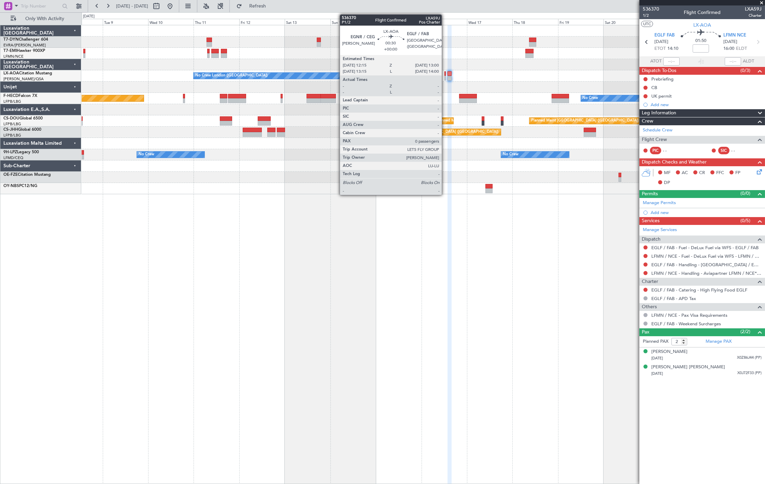
click at [445, 77] on div at bounding box center [445, 78] width 2 height 5
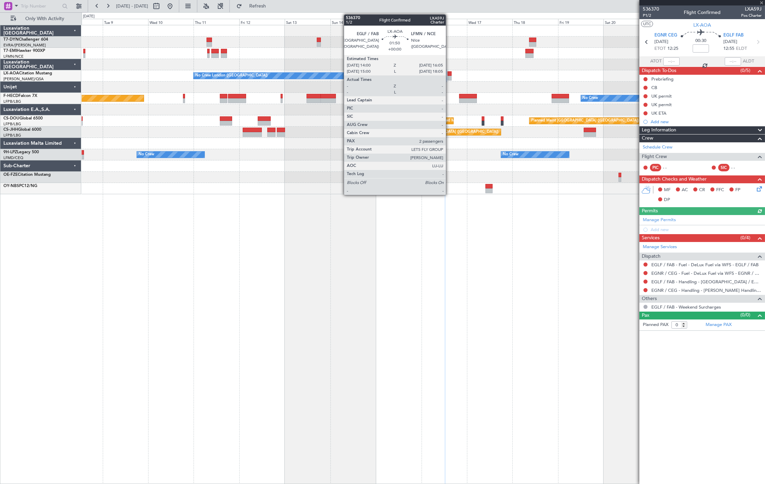
click at [449, 77] on div at bounding box center [450, 78] width 4 height 5
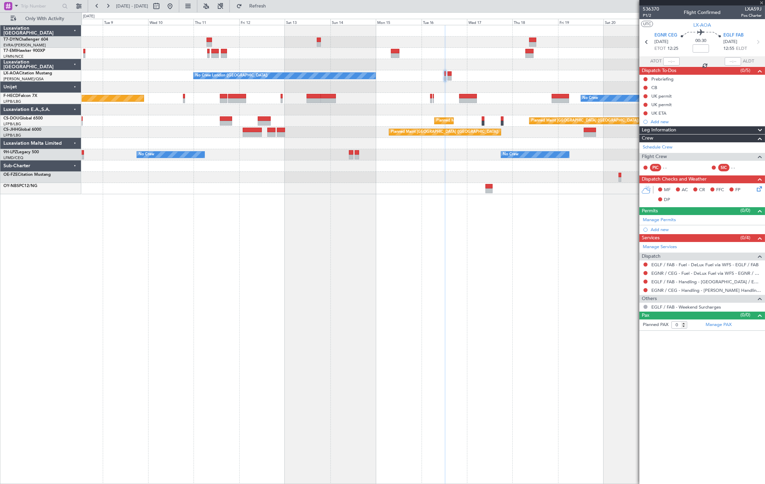
type input "2"
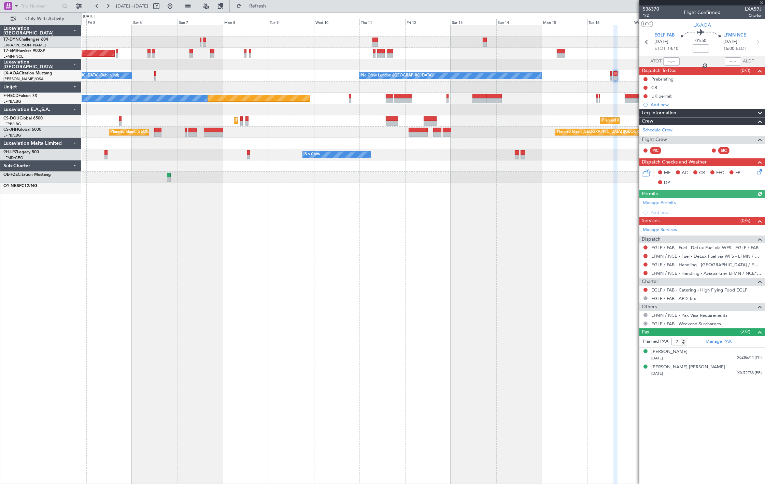
click at [590, 98] on div "AOG Maint Riga (Riga Intl) Planned Maint Zurich No Crew London (Farnborough) No…" at bounding box center [423, 109] width 683 height 169
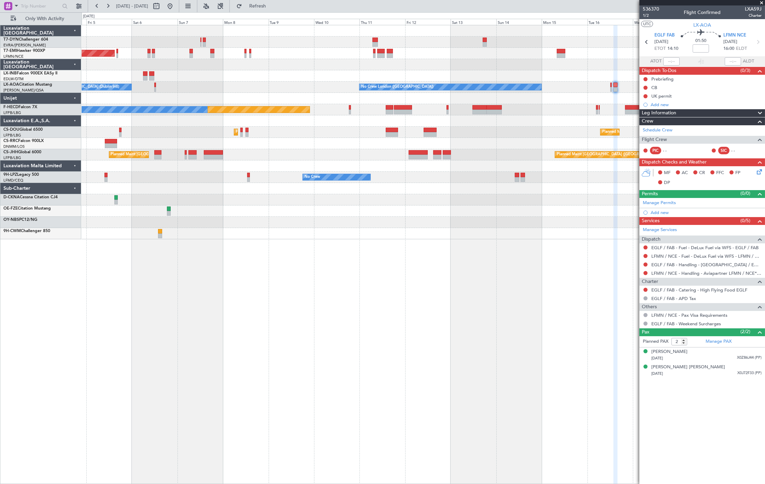
click at [154, 85] on div "No Crew London (Farnborough) No Crew Dublin (Dublin Intl)" at bounding box center [423, 87] width 683 height 11
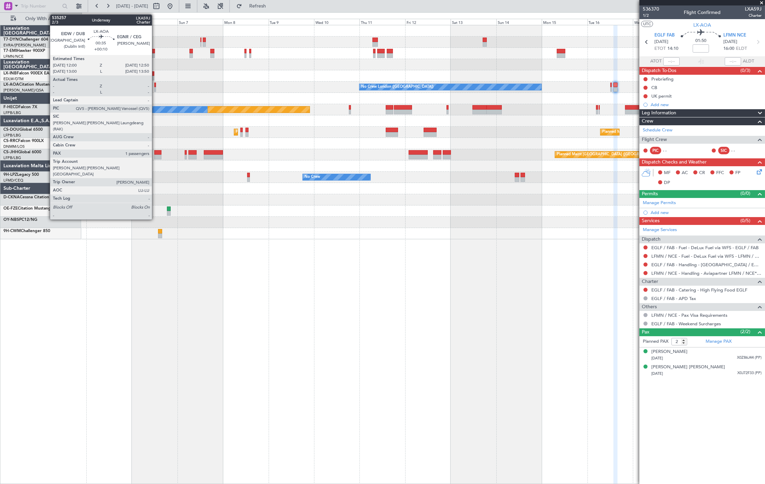
click at [155, 85] on div at bounding box center [155, 85] width 2 height 5
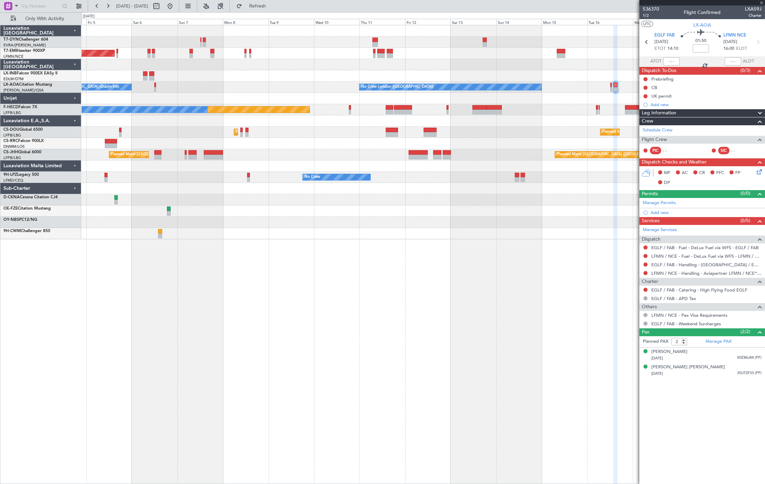
type input "+00:10"
type input "1"
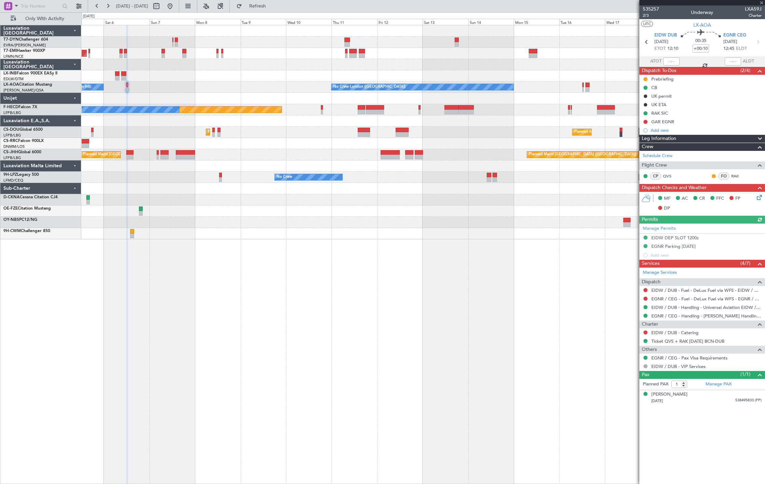
click at [336, 200] on div "AOG Maint Riga (Riga Intl) Planned Maint Zurich Unplanned Maint Dubai (Al Makto…" at bounding box center [423, 132] width 683 height 214
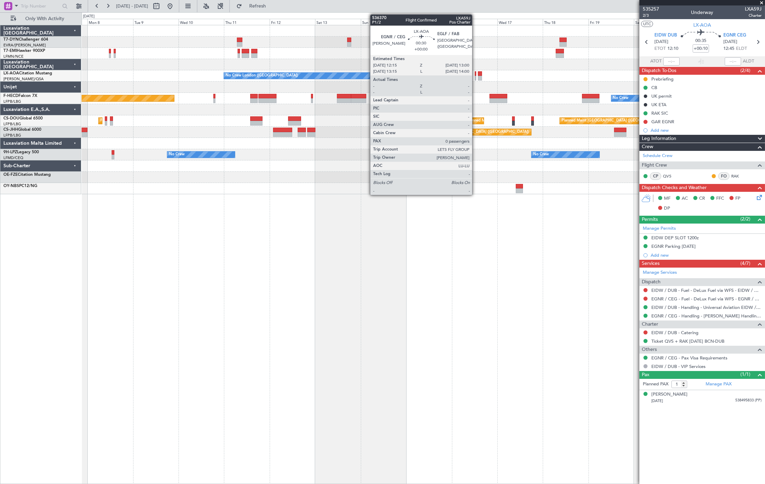
click at [475, 79] on div at bounding box center [476, 78] width 2 height 5
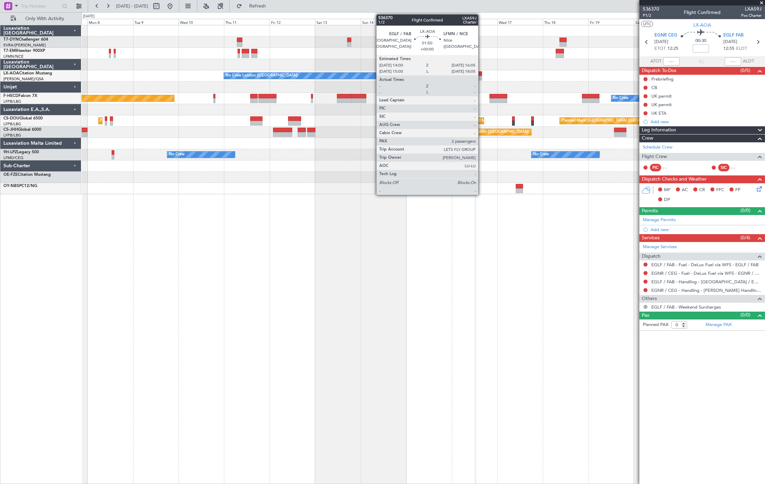
click at [482, 78] on div at bounding box center [480, 78] width 4 height 5
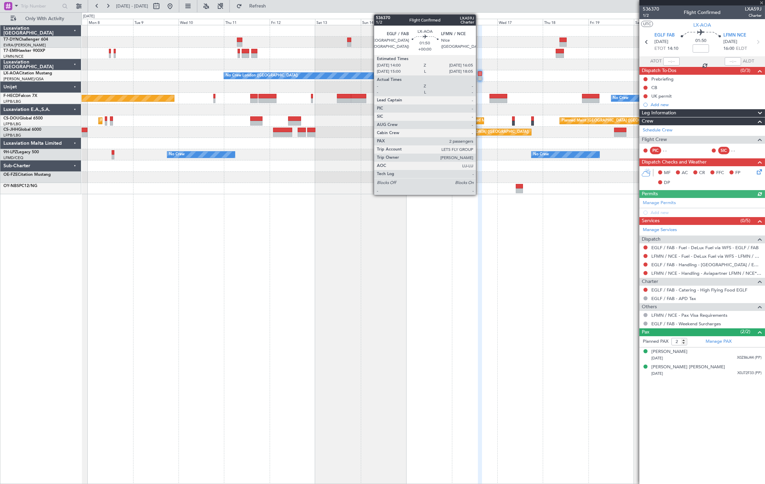
click at [479, 77] on div at bounding box center [480, 78] width 4 height 5
click at [475, 79] on div at bounding box center [476, 78] width 2 height 5
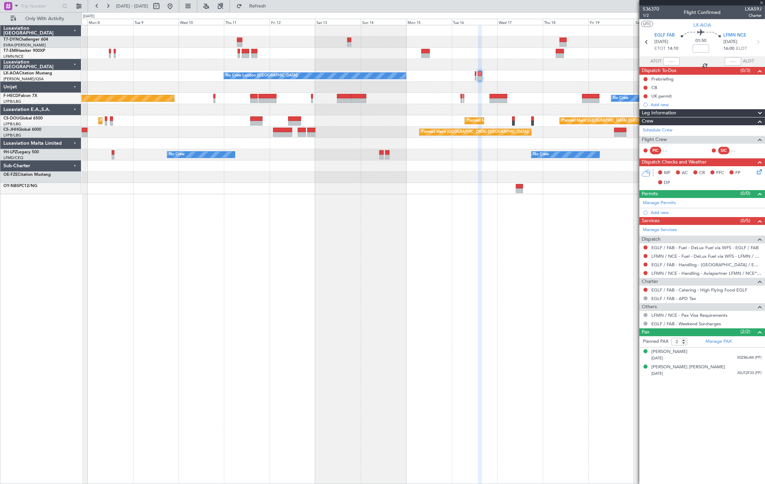
type input "0"
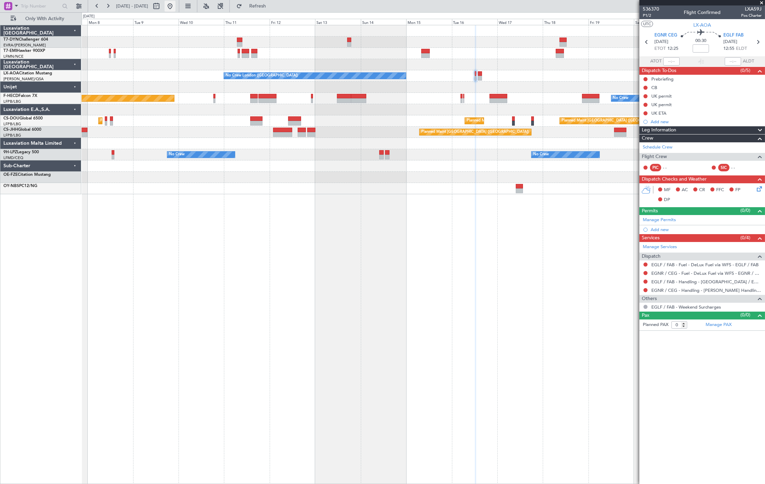
click at [175, 5] on button at bounding box center [170, 6] width 11 height 11
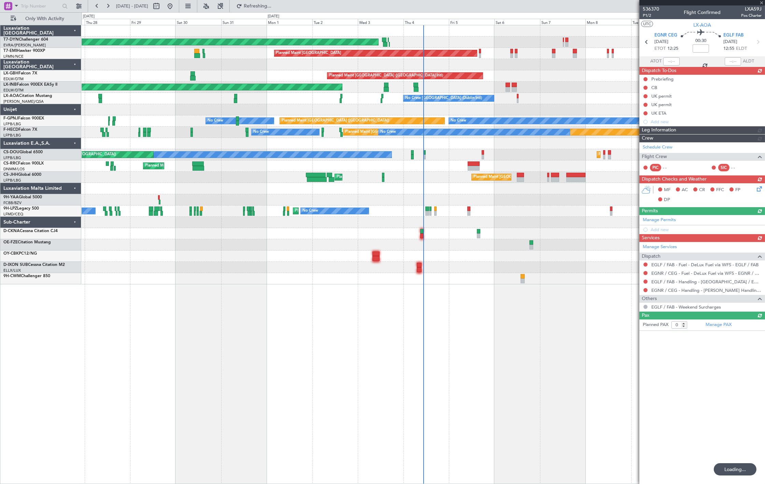
type input "+00:05"
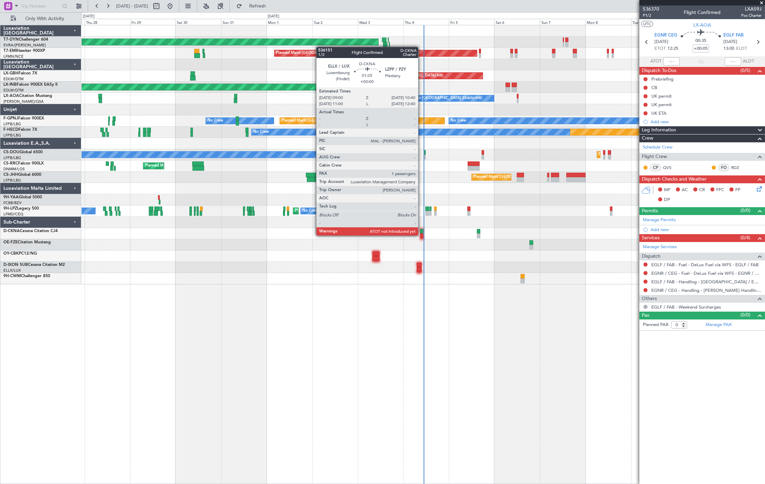
click at [422, 235] on div at bounding box center [421, 235] width 3 height 5
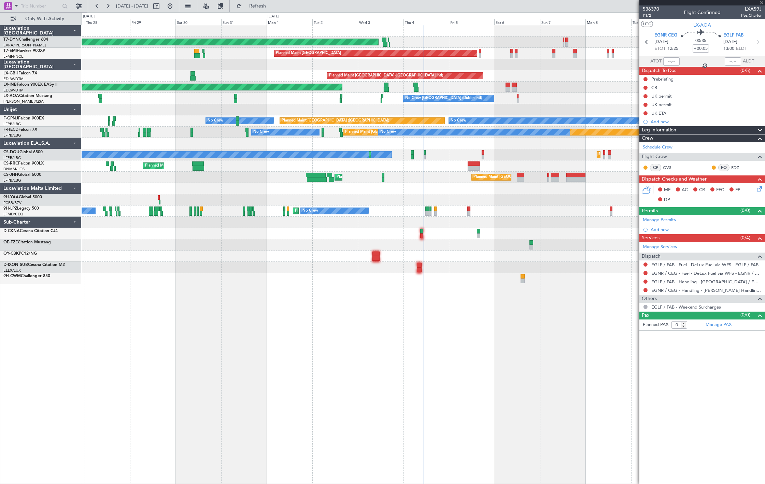
type input "1"
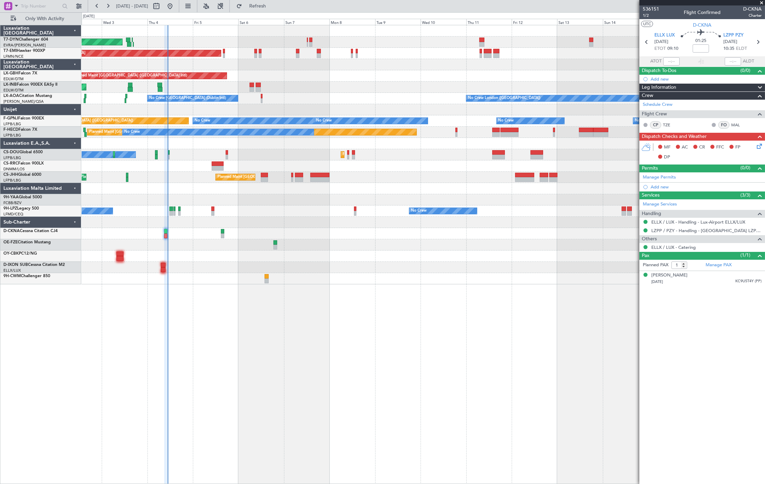
click at [122, 144] on div "AOG Maint Riga (Riga Intl) Planned Maint Zurich Planned Maint Dubai (Dubai Intl…" at bounding box center [423, 154] width 683 height 259
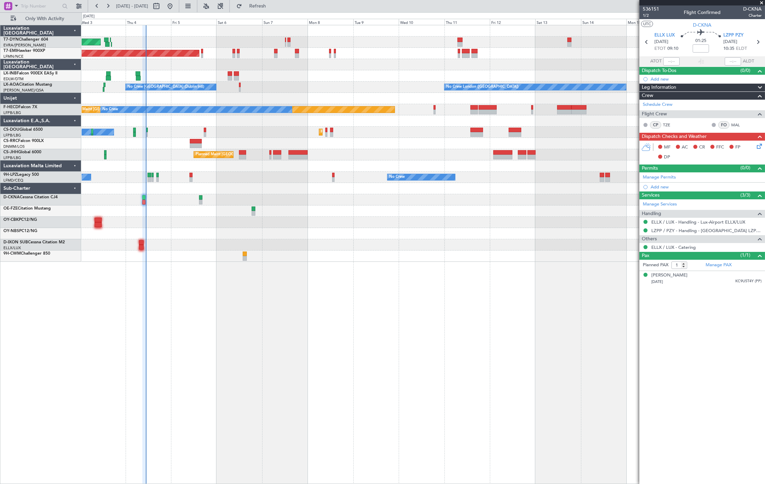
click at [268, 266] on div "AOG Maint Riga (Riga Intl) Planned Maint Zurich Unplanned Maint Dubai (Al Makto…" at bounding box center [423, 254] width 683 height 459
click at [197, 12] on div "AOG Maint Riga (Riga Intl) Planned Maint Zurich Unplanned Maint Dubai (Al Makto…" at bounding box center [382, 248] width 765 height 472
click at [175, 8] on button at bounding box center [170, 6] width 11 height 11
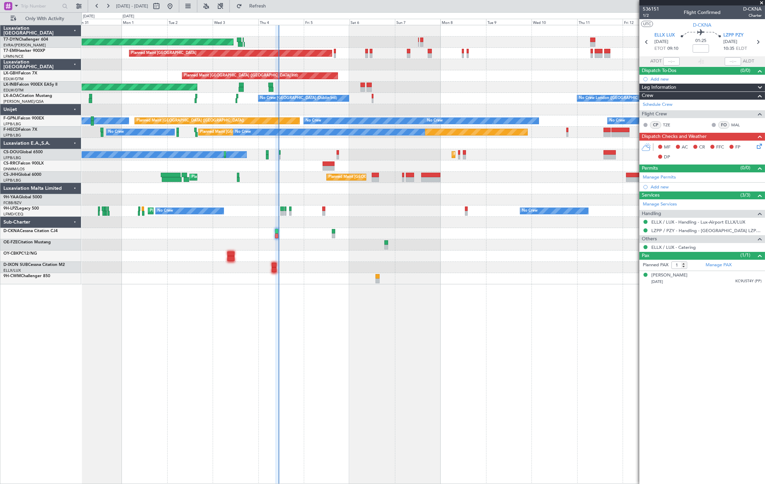
click at [0, 159] on html "27 Aug 2025 - 11 Sep 2025 Refresh Quick Links Only With Activity AOG Maint Riga…" at bounding box center [382, 242] width 765 height 484
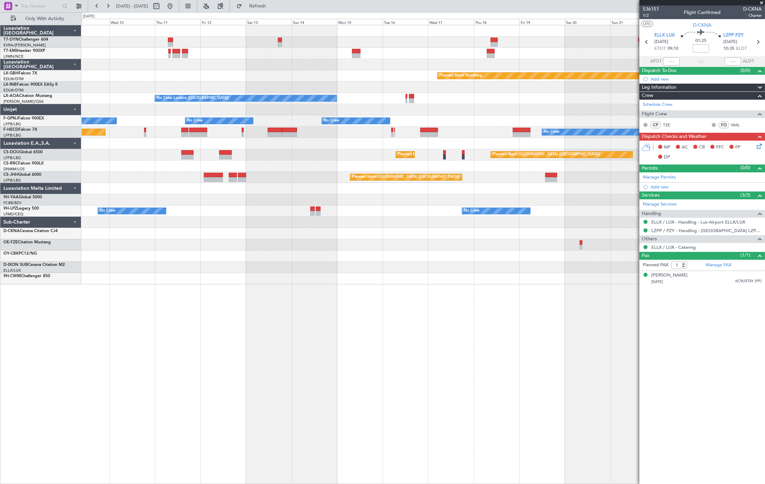
click at [296, 159] on div "Planned Maint Paris (Le Bourget) Planned Maint Paris (Le Bourget) Planned Maint…" at bounding box center [423, 154] width 683 height 11
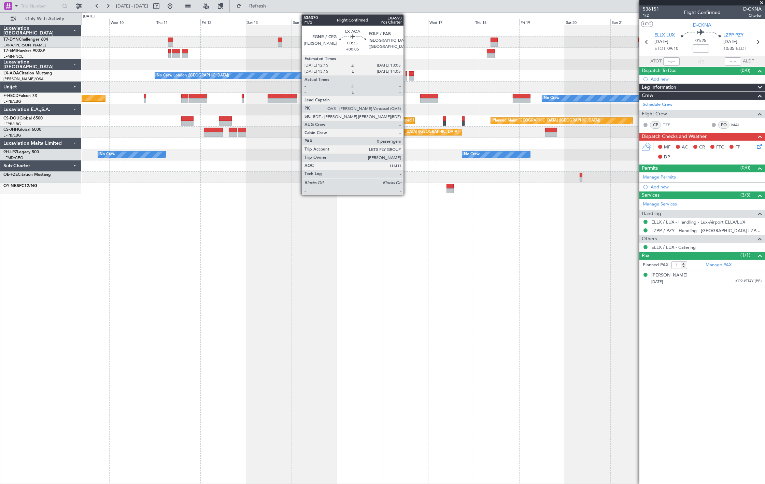
click at [407, 77] on div at bounding box center [407, 78] width 2 height 5
type input "+00:05"
type input "0"
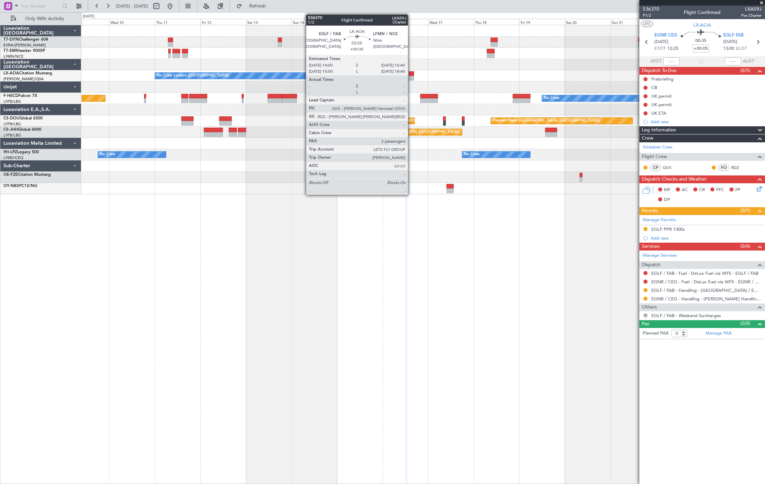
click at [411, 78] on div at bounding box center [411, 78] width 5 height 5
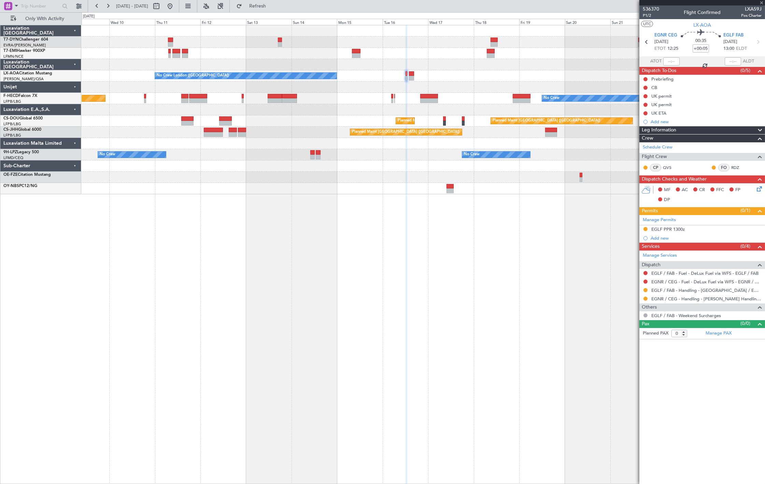
type input "+00:35"
type input "2"
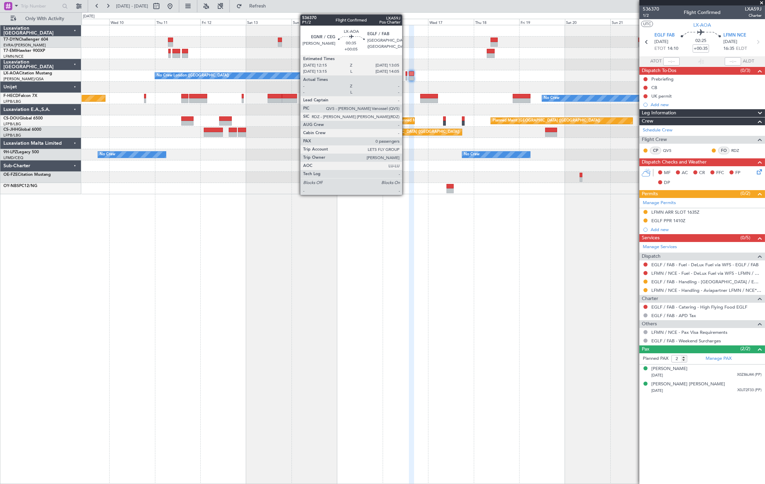
click at [406, 78] on div at bounding box center [407, 78] width 2 height 5
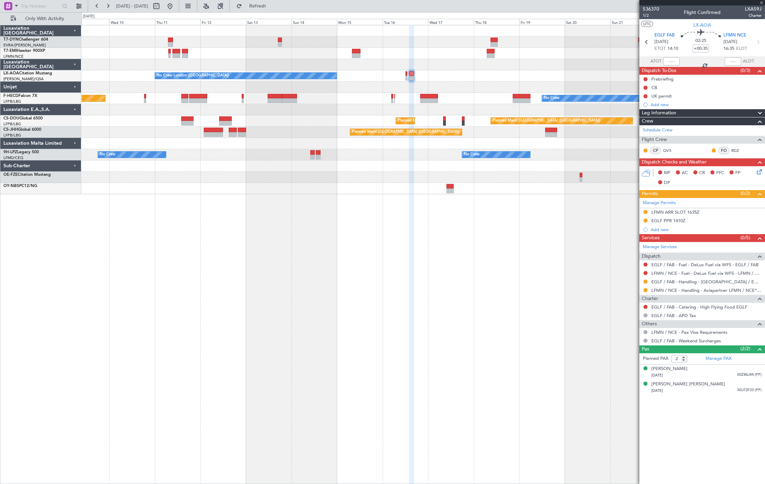
type input "+00:05"
type input "0"
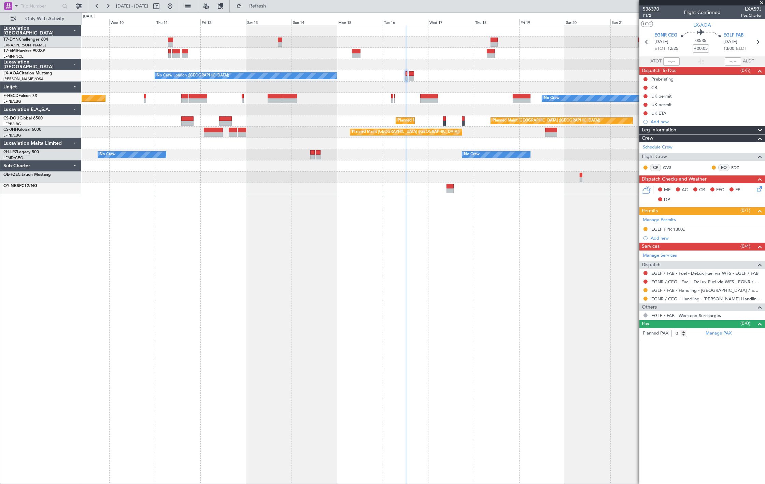
click at [651, 8] on span "536370" at bounding box center [651, 8] width 16 height 7
click at [175, 8] on button at bounding box center [170, 6] width 11 height 11
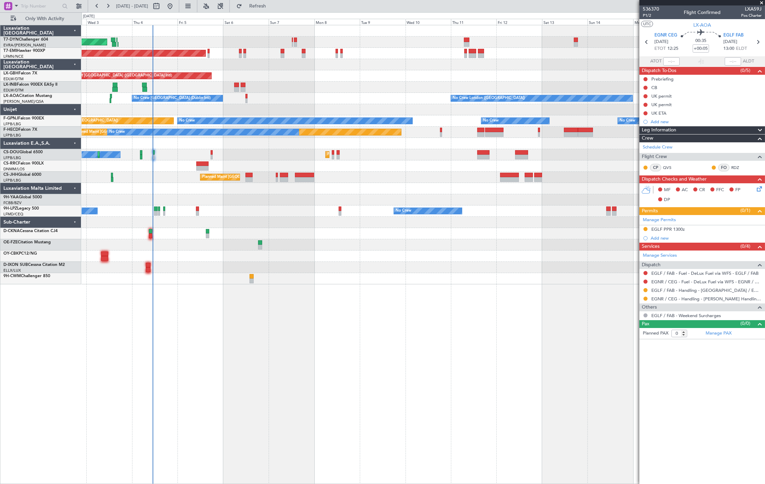
click at [117, 125] on div "AOG Maint Riga (Riga Intl) Planned Maint Zurich Planned Maint Dubai (Dubai Intl…" at bounding box center [423, 154] width 683 height 259
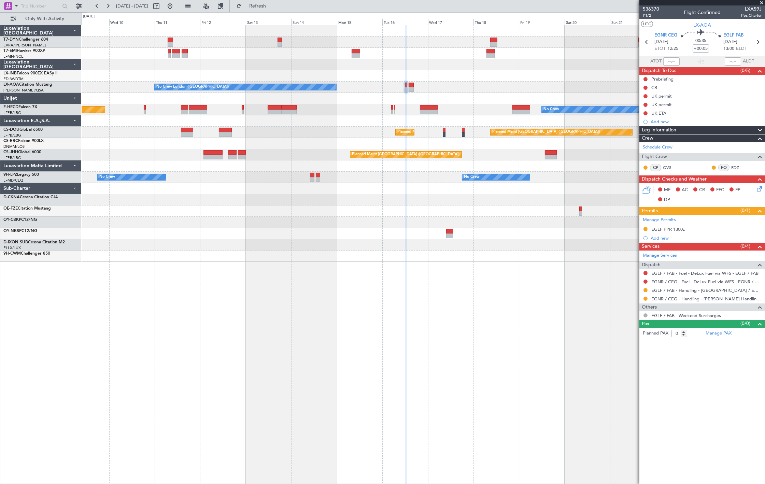
click at [117, 88] on div "No Crew London (Farnborough) No Crew Sabadell No Crew Dublin (Dublin Intl) Plan…" at bounding box center [423, 143] width 683 height 237
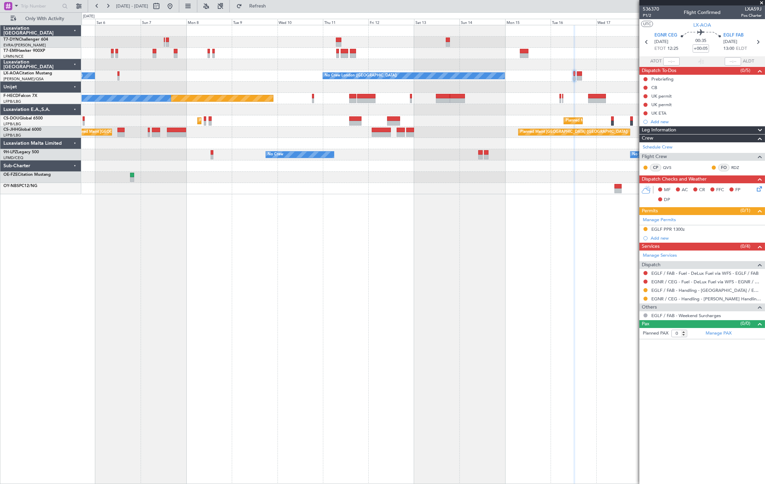
click at [340, 46] on div at bounding box center [338, 44] width 5 height 5
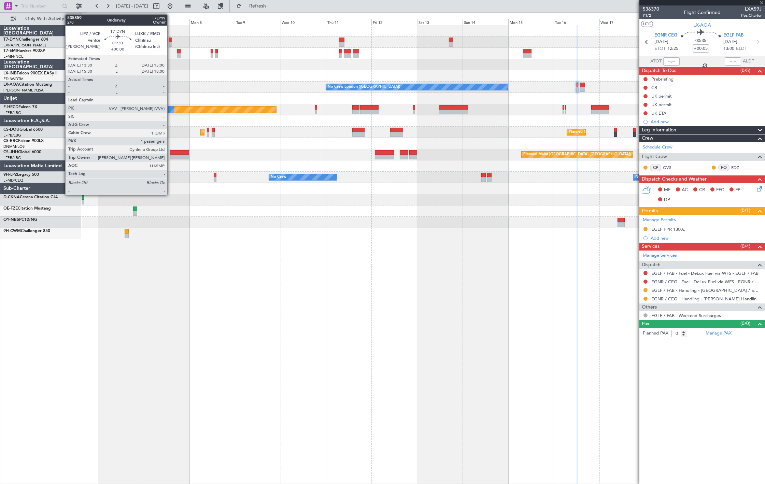
type input "-00:05"
type input "1"
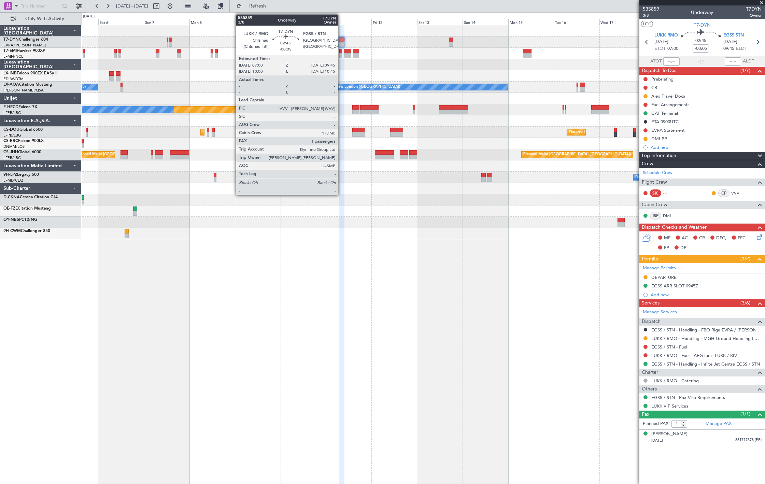
click at [341, 41] on div at bounding box center [341, 40] width 5 height 5
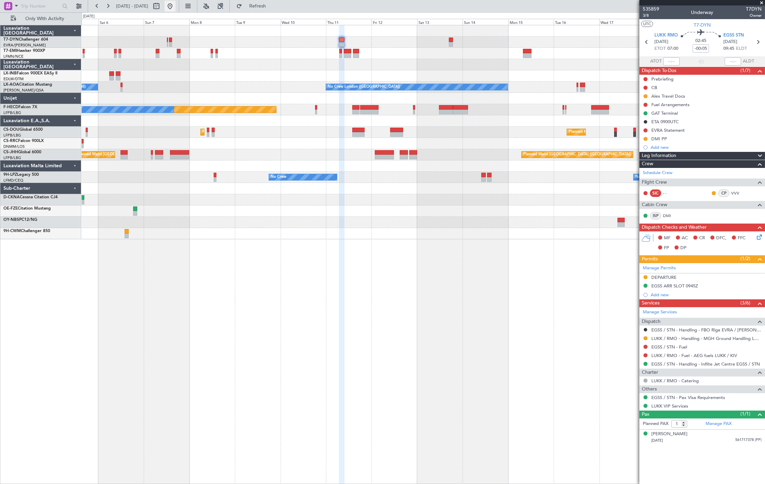
click at [175, 3] on button at bounding box center [170, 6] width 11 height 11
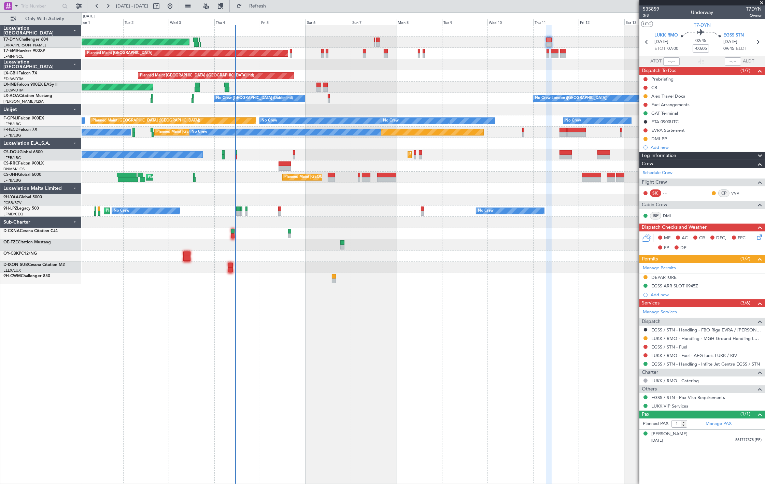
click at [284, 229] on div "AOG Maint Riga (Riga Intl) Planned Maint Zurich Planned Maint Dubai (Dubai Intl…" at bounding box center [423, 154] width 683 height 259
click at [347, 225] on div at bounding box center [423, 222] width 683 height 11
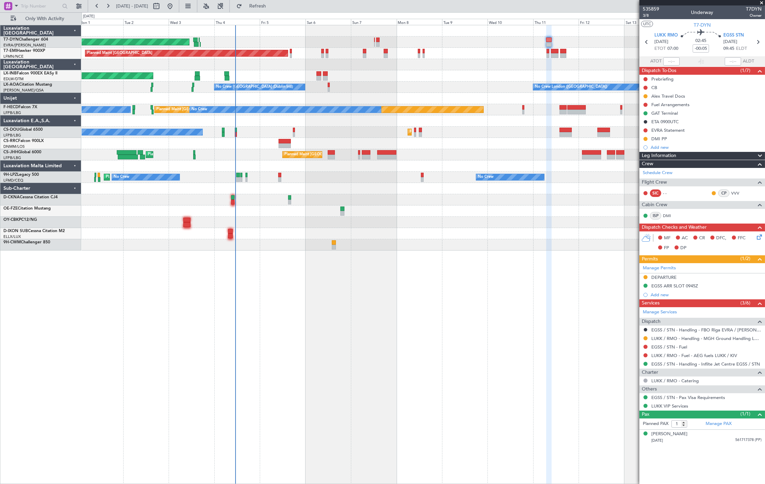
click at [275, 168] on div "AOG Maint Riga (Riga Intl) Planned Maint Zurich Unplanned Maint Dubai (Al Makto…" at bounding box center [423, 137] width 683 height 225
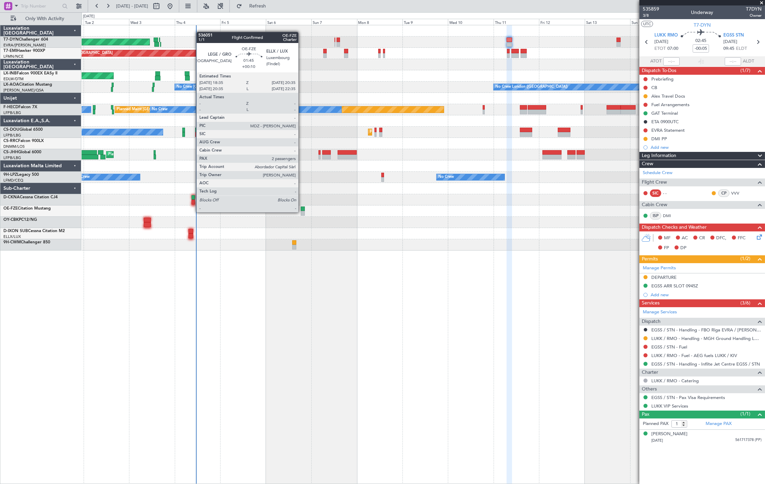
click at [302, 212] on div at bounding box center [303, 213] width 4 height 5
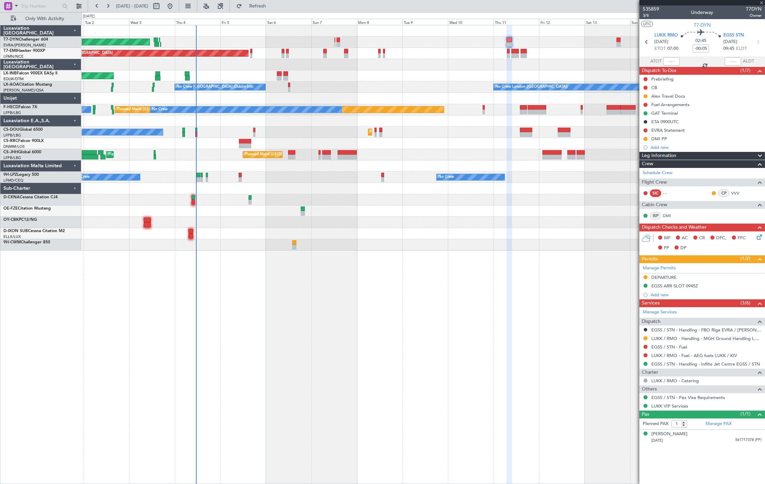
type input "+00:10"
type input "2"
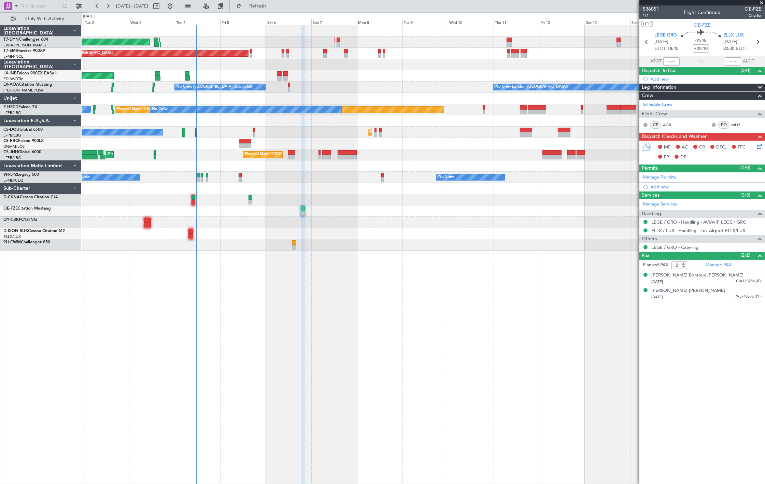
click at [200, 182] on div "No Crew No Crew Planned Maint Nice (Côte d'Azur Airport) No Crew" at bounding box center [423, 177] width 683 height 11
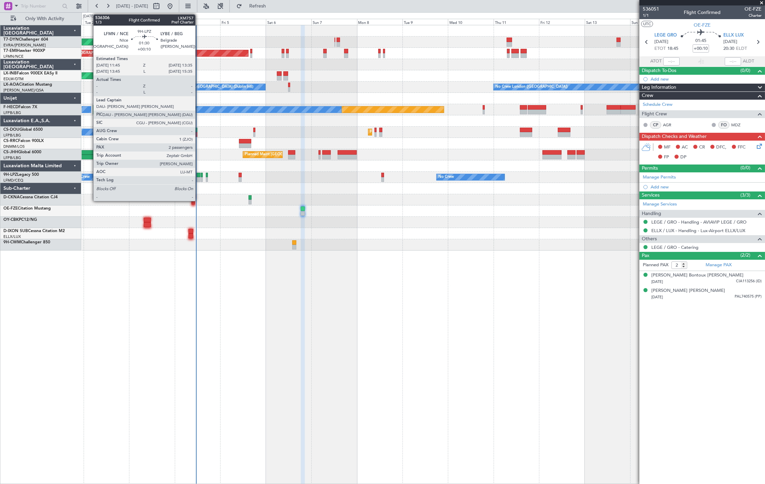
click at [198, 181] on div at bounding box center [199, 179] width 4 height 5
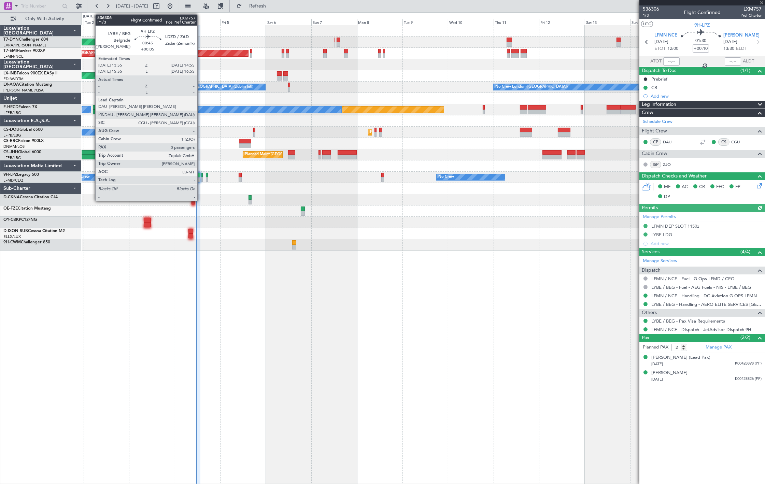
click at [201, 181] on div at bounding box center [202, 179] width 2 height 5
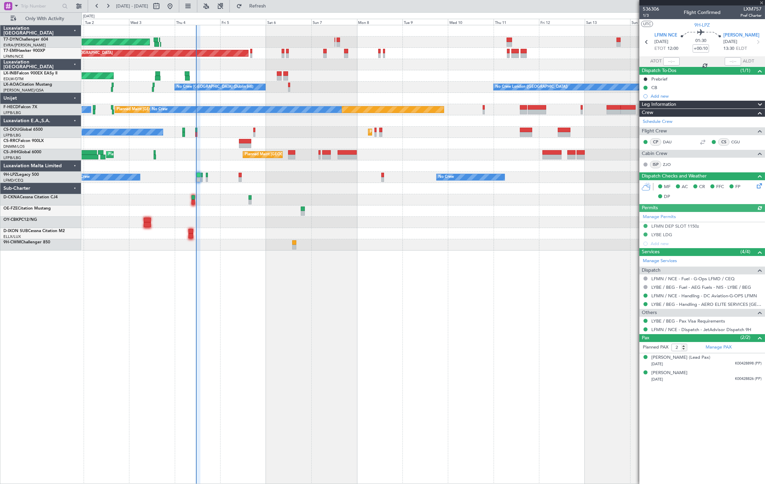
type input "+00:05"
type input "0"
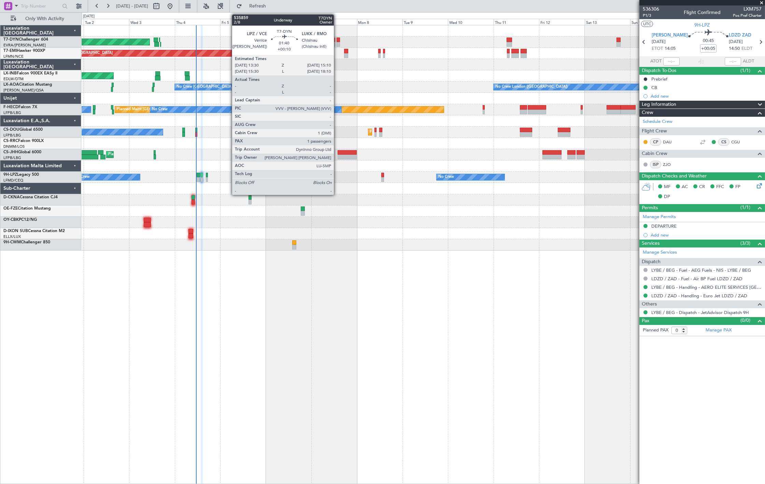
click at [337, 46] on div at bounding box center [338, 44] width 3 height 5
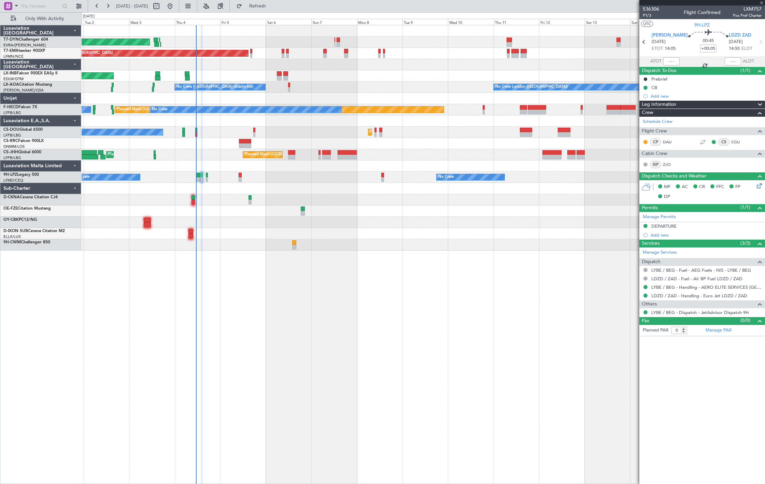
type input "+00:10"
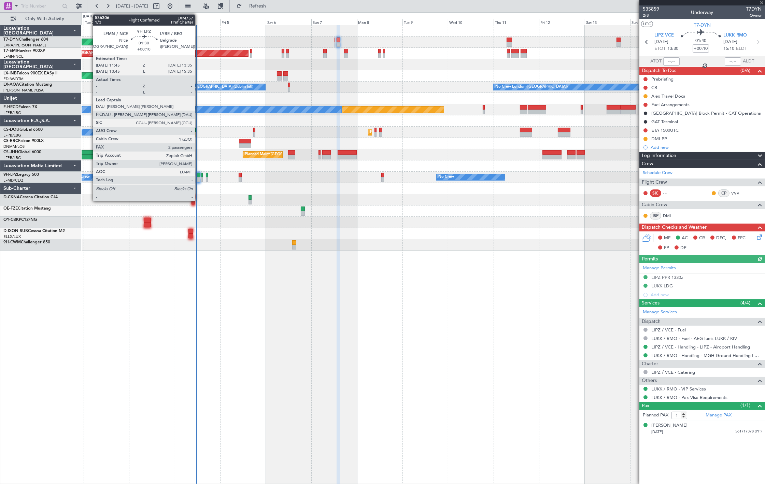
type input "2"
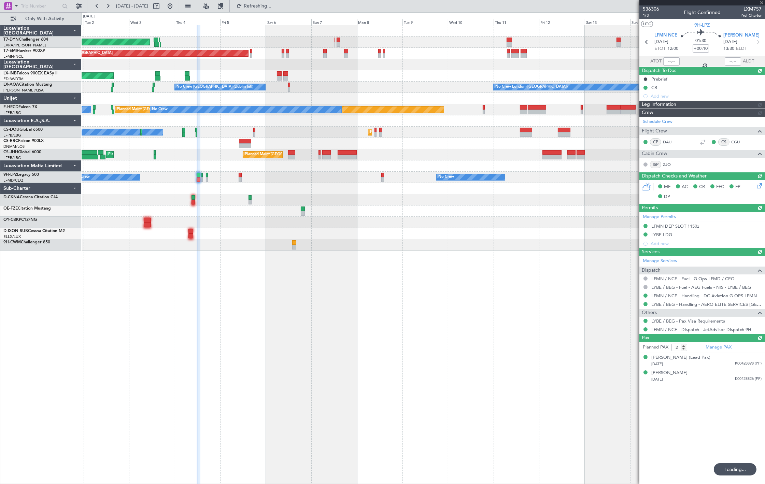
type input "12:05"
